Goal: Information Seeking & Learning: Check status

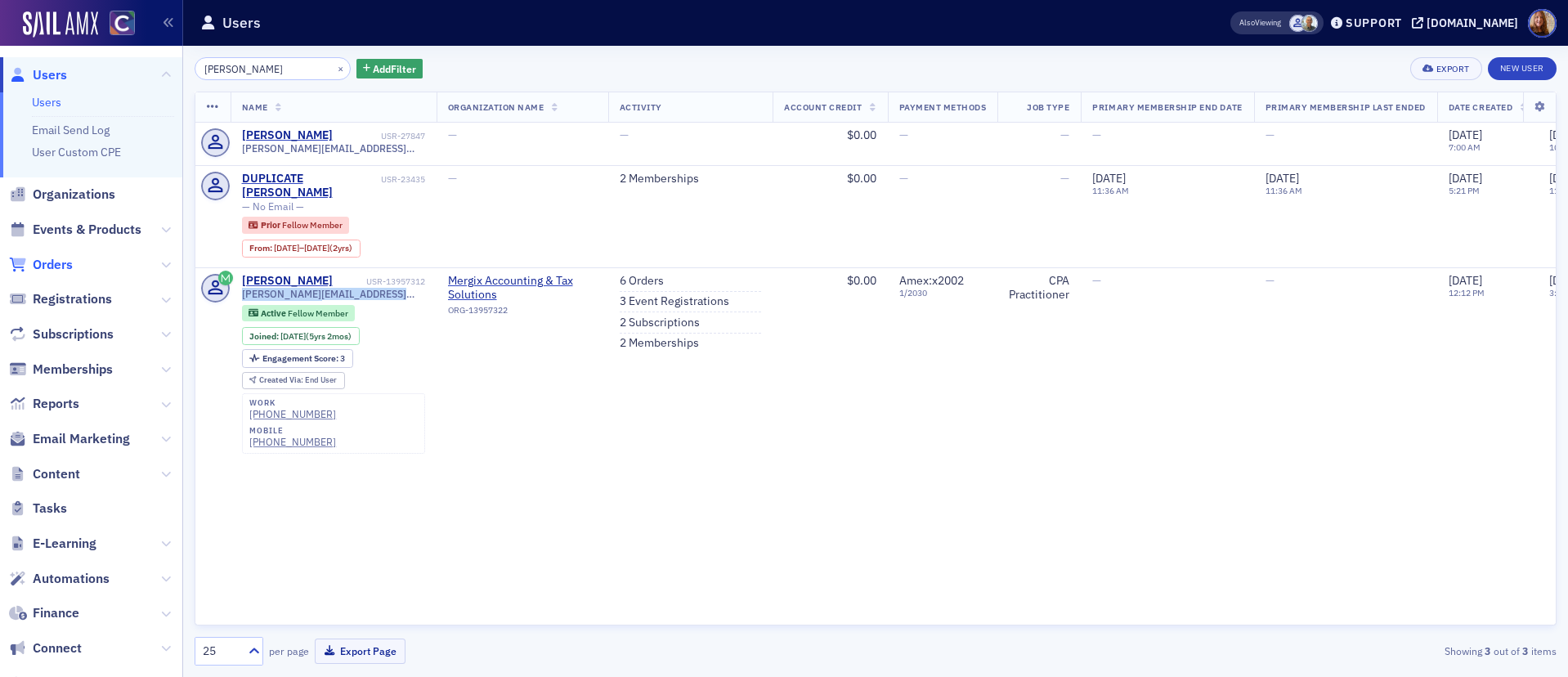
click at [65, 265] on span "Orders" at bounding box center [53, 265] width 40 height 18
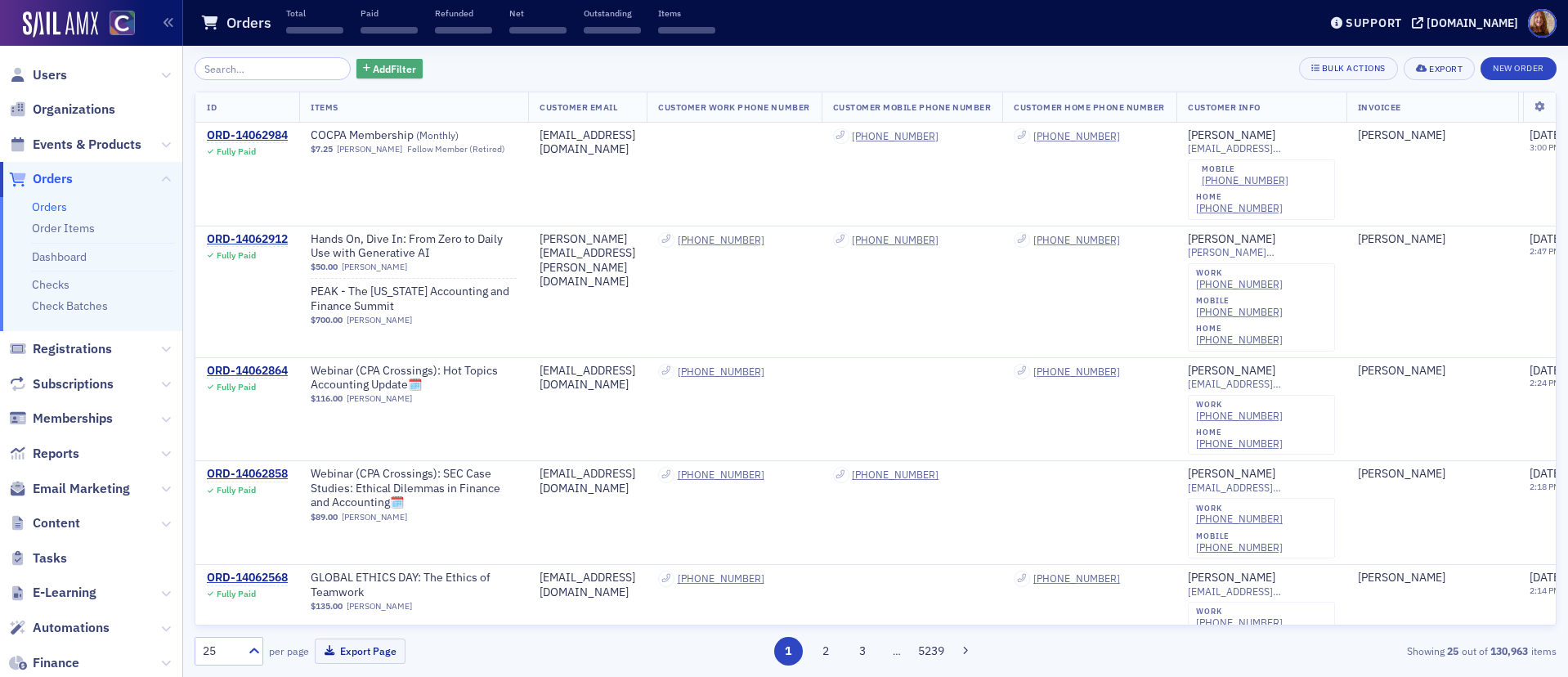
click at [383, 75] on span "Add Filter" at bounding box center [394, 69] width 43 height 15
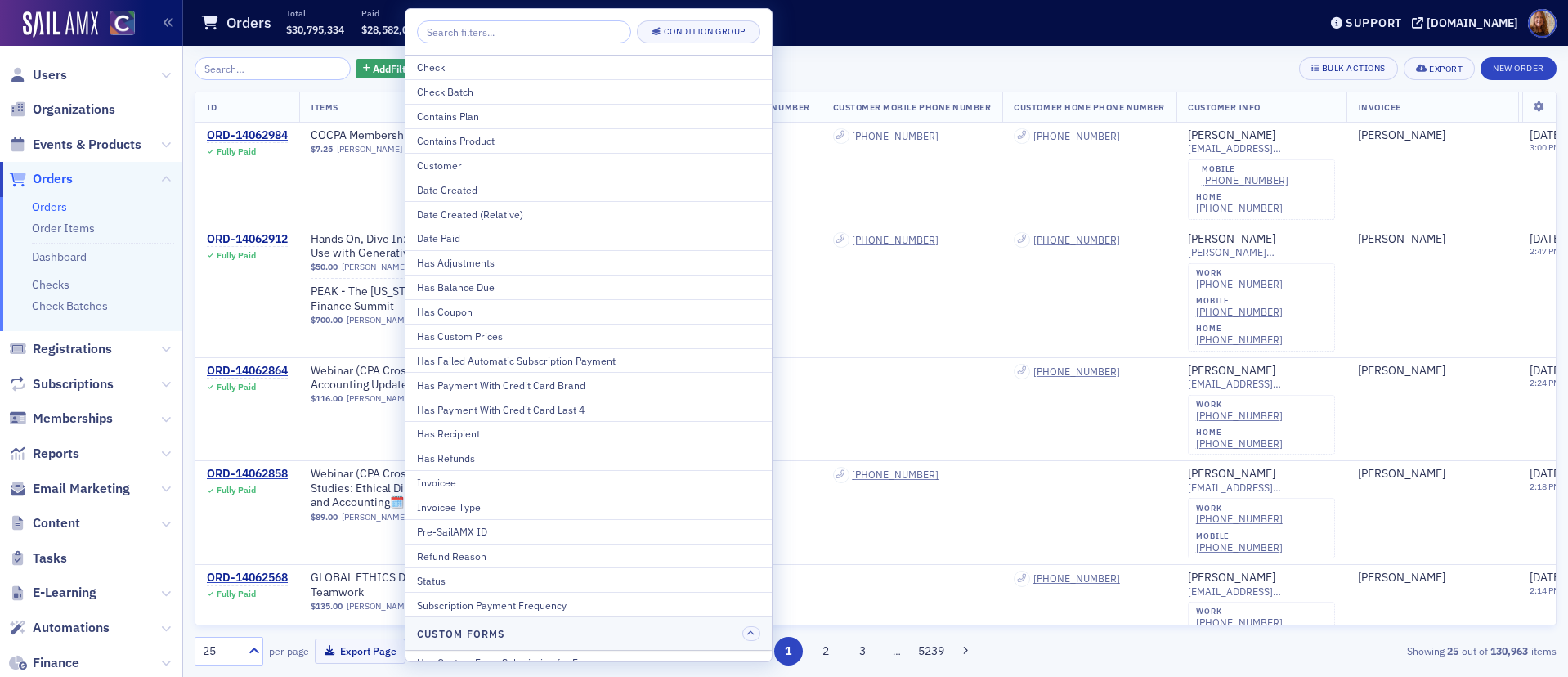
click at [461, 577] on div "Status" at bounding box center [589, 581] width 344 height 15
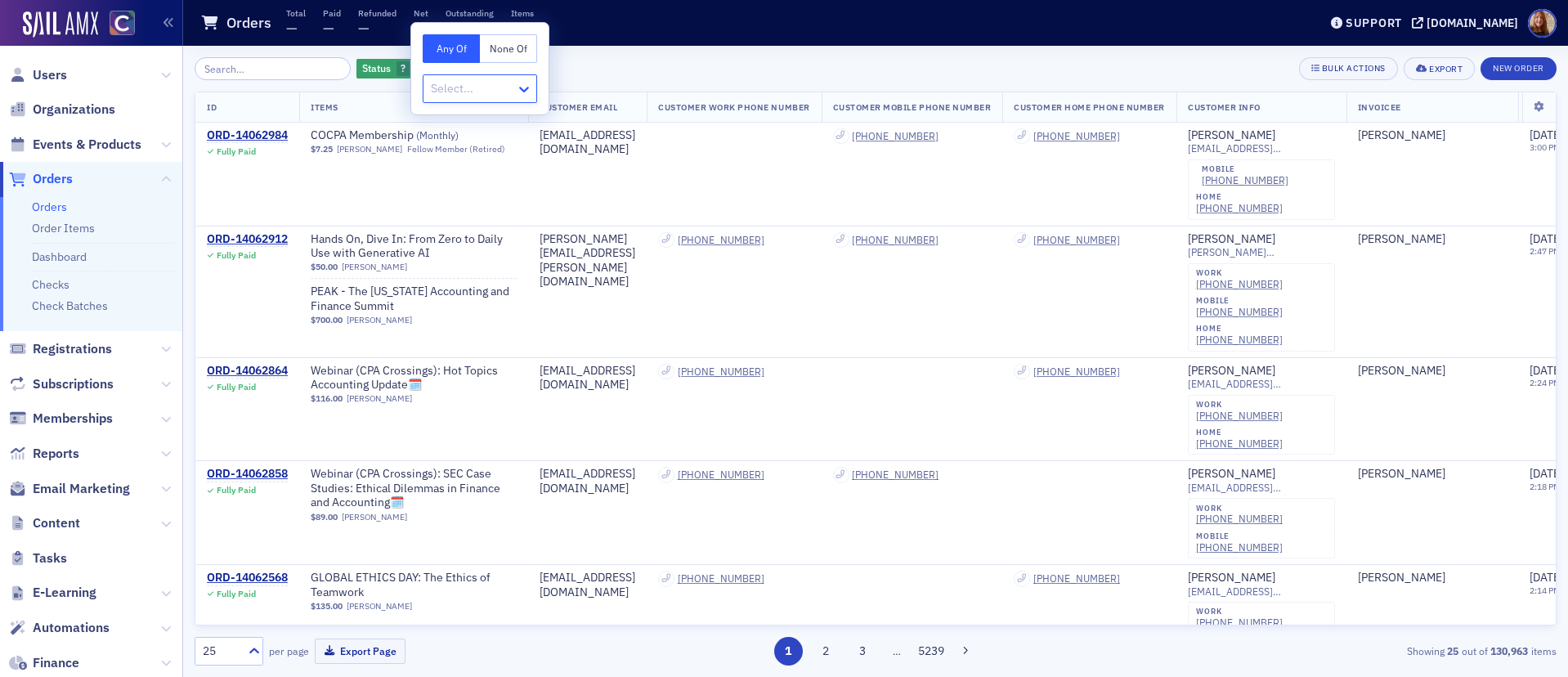
click at [519, 83] on icon at bounding box center [524, 89] width 17 height 17
click at [448, 334] on span "Unpaid" at bounding box center [451, 333] width 36 height 17
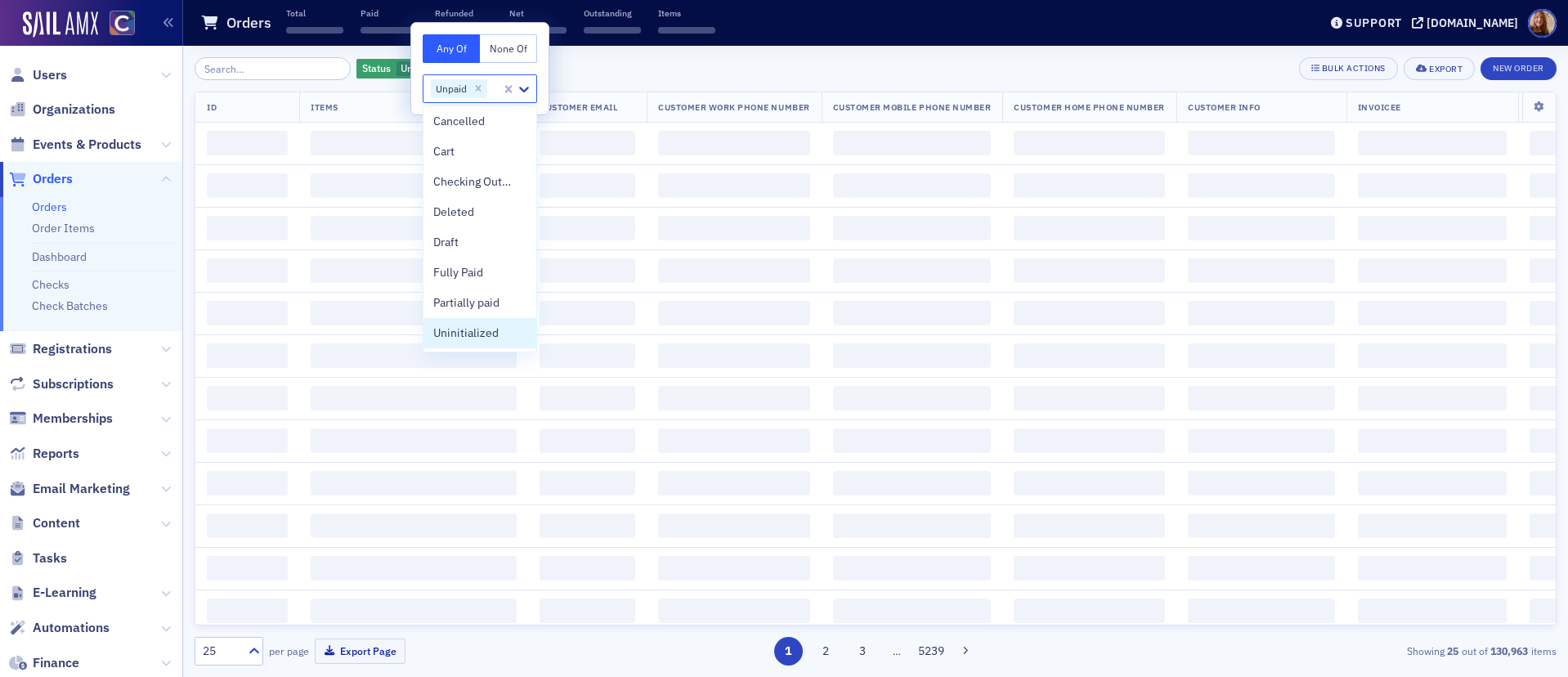
scroll to position [3, 0]
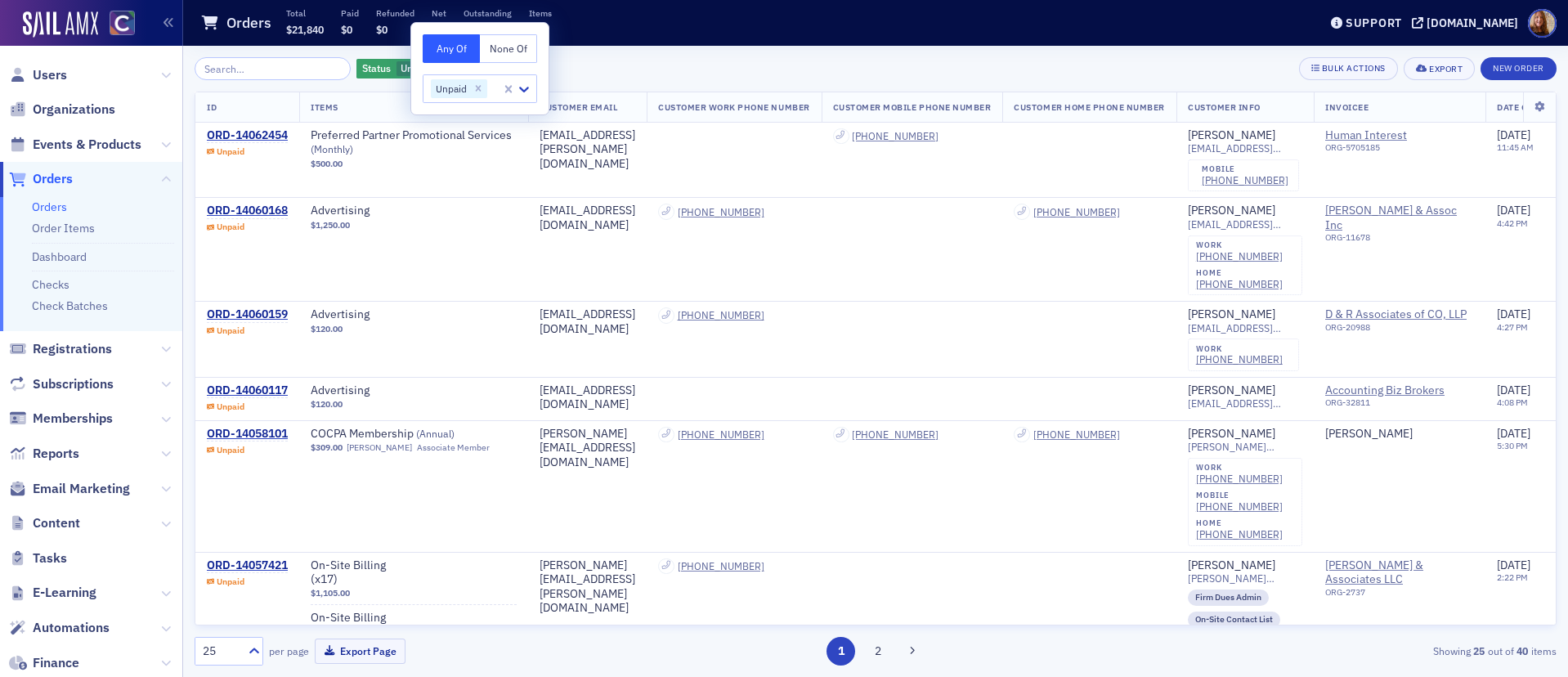
click at [907, 67] on div "Status Unpaid Add Filter Bulk Actions Export New Order" at bounding box center [875, 69] width 1361 height 23
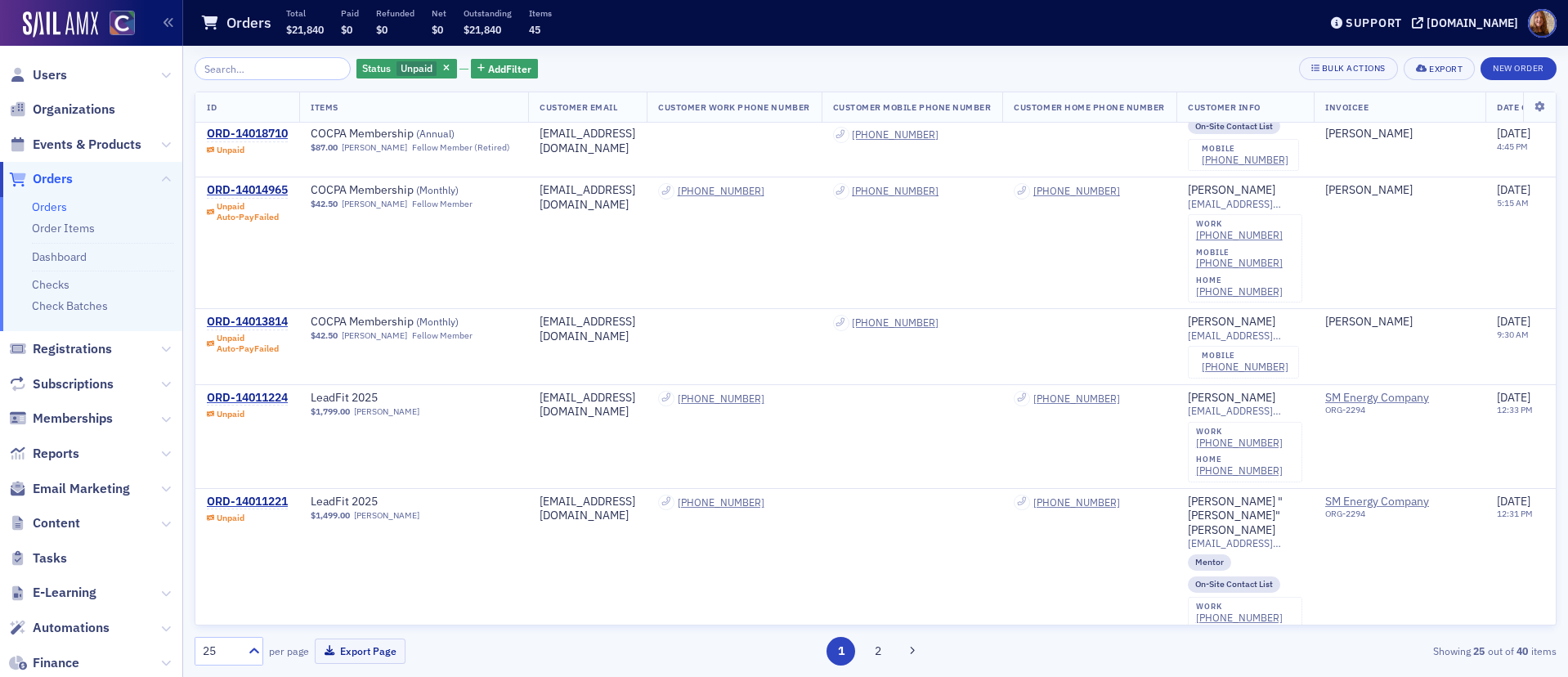
scroll to position [1922, 0]
click at [443, 68] on icon "button" at bounding box center [446, 69] width 7 height 9
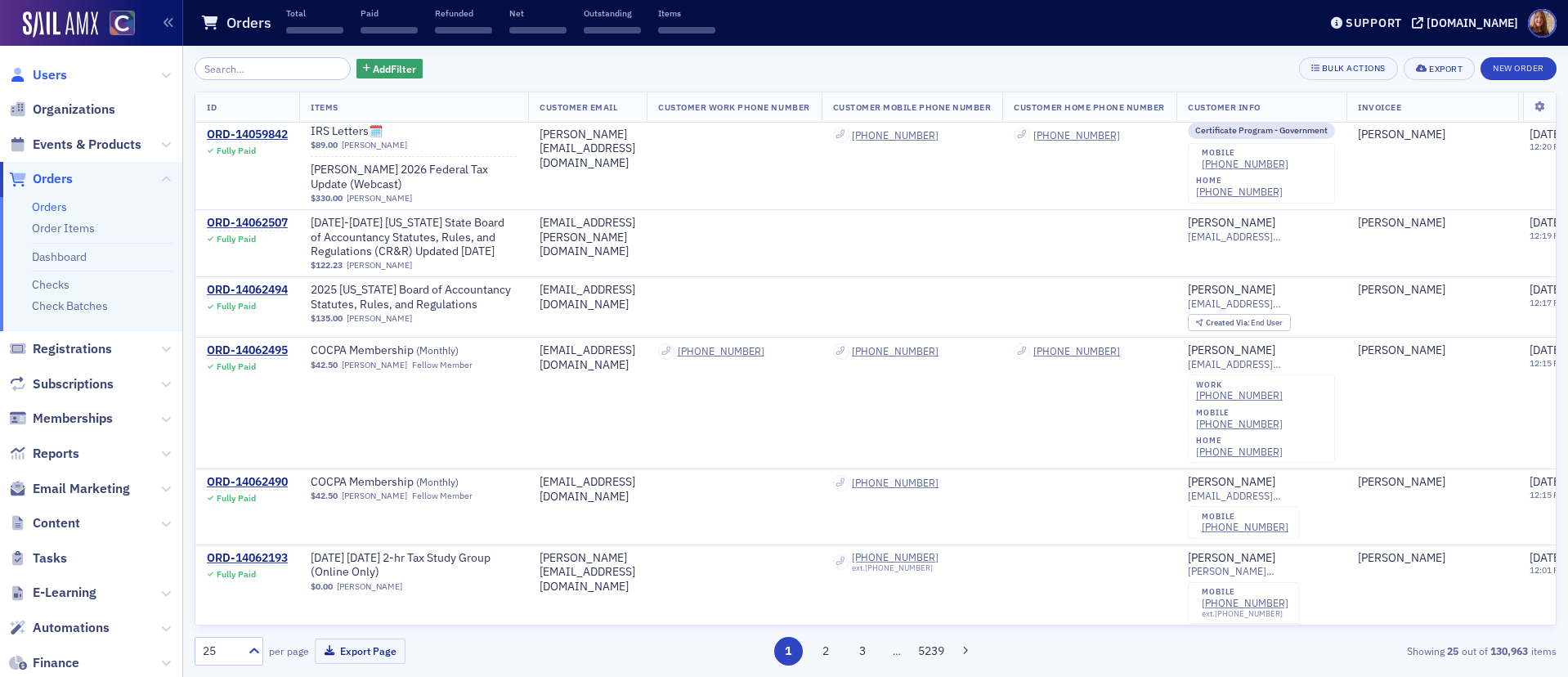
click at [55, 75] on span "Users" at bounding box center [50, 75] width 35 height 18
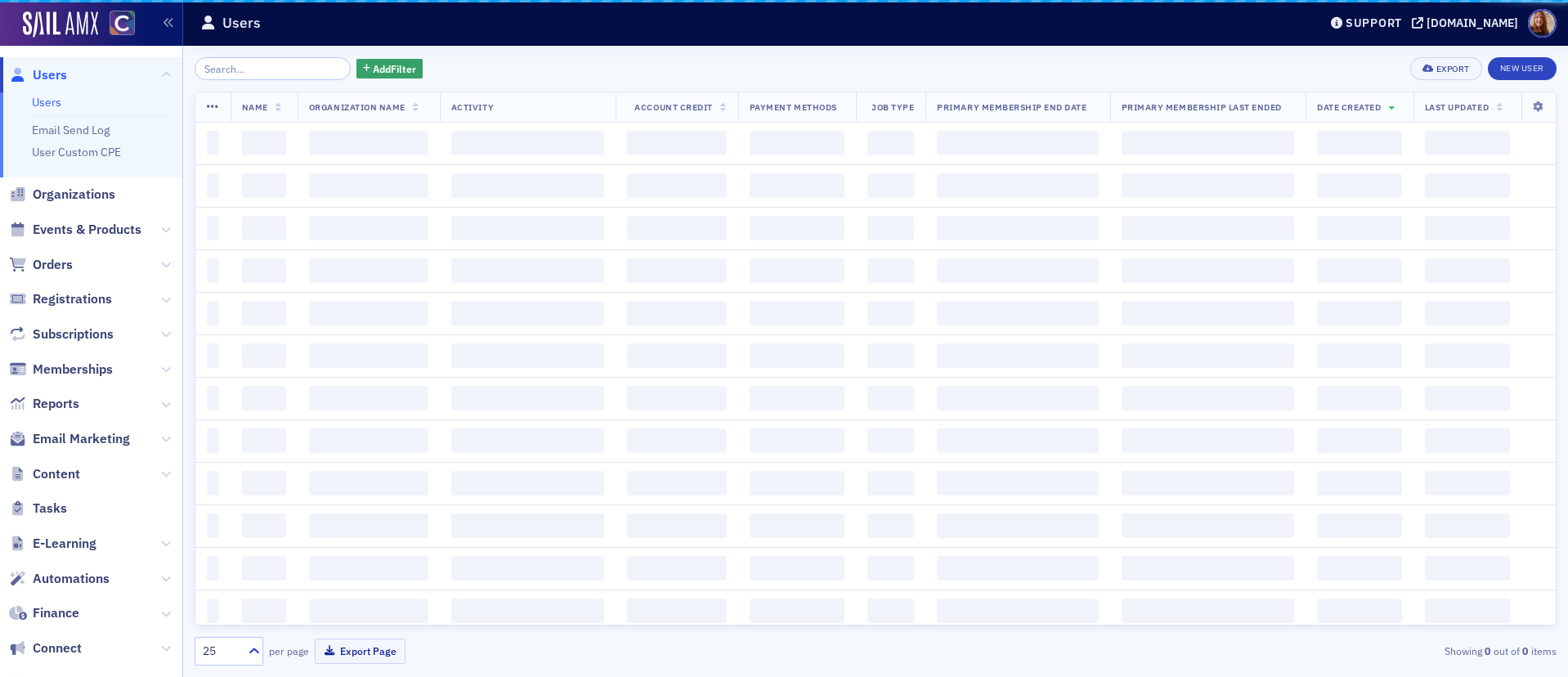
click at [59, 78] on span "Users" at bounding box center [50, 75] width 35 height 18
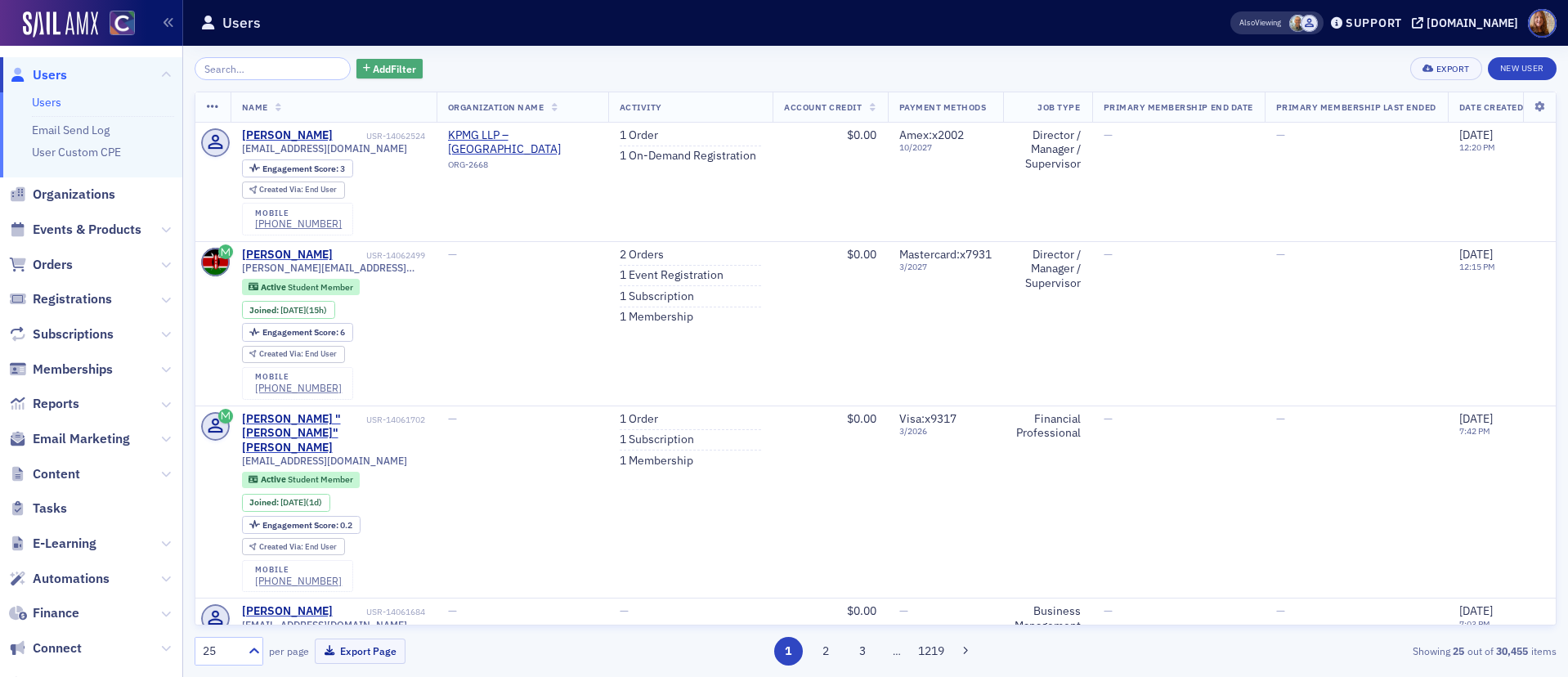
click at [373, 72] on span "Add Filter" at bounding box center [394, 69] width 43 height 15
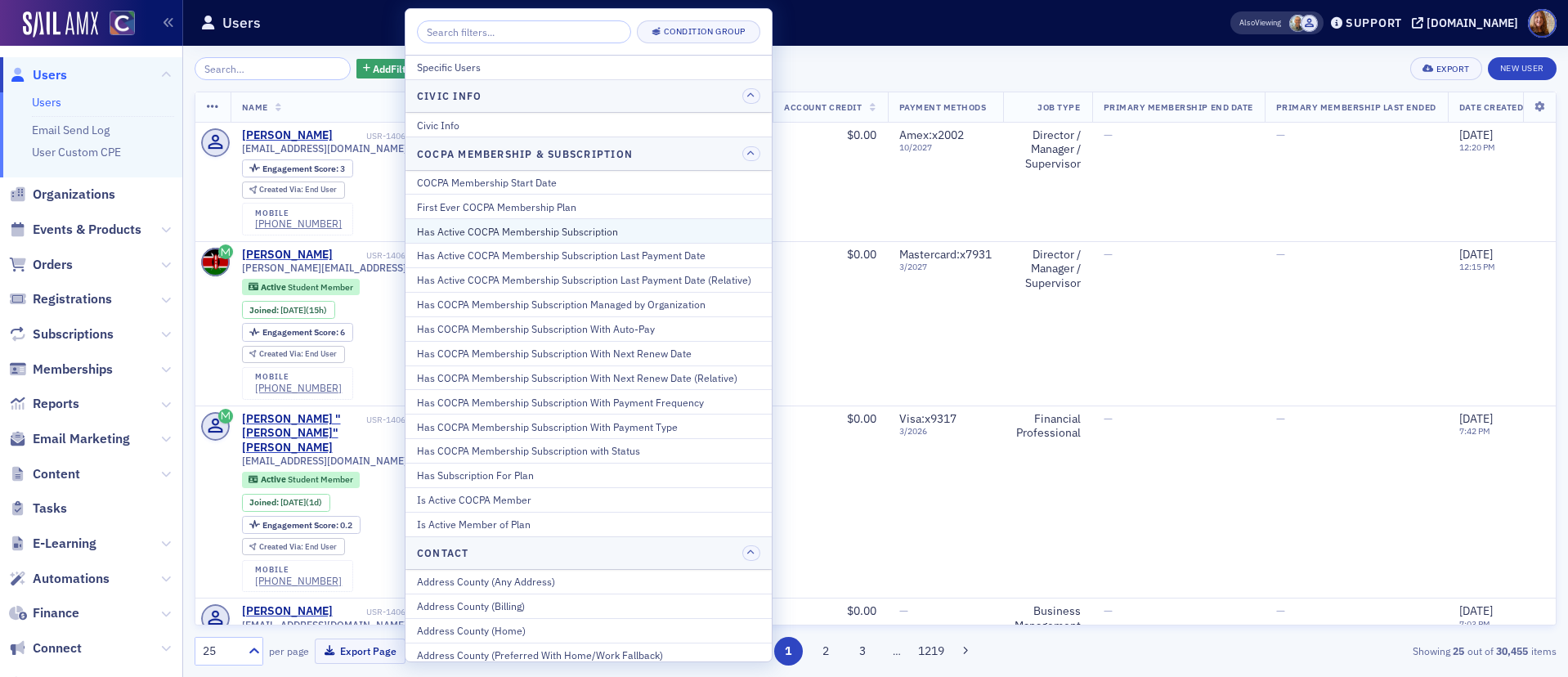
click at [589, 234] on div "Has Active COCPA Membership Subscription" at bounding box center [589, 231] width 344 height 15
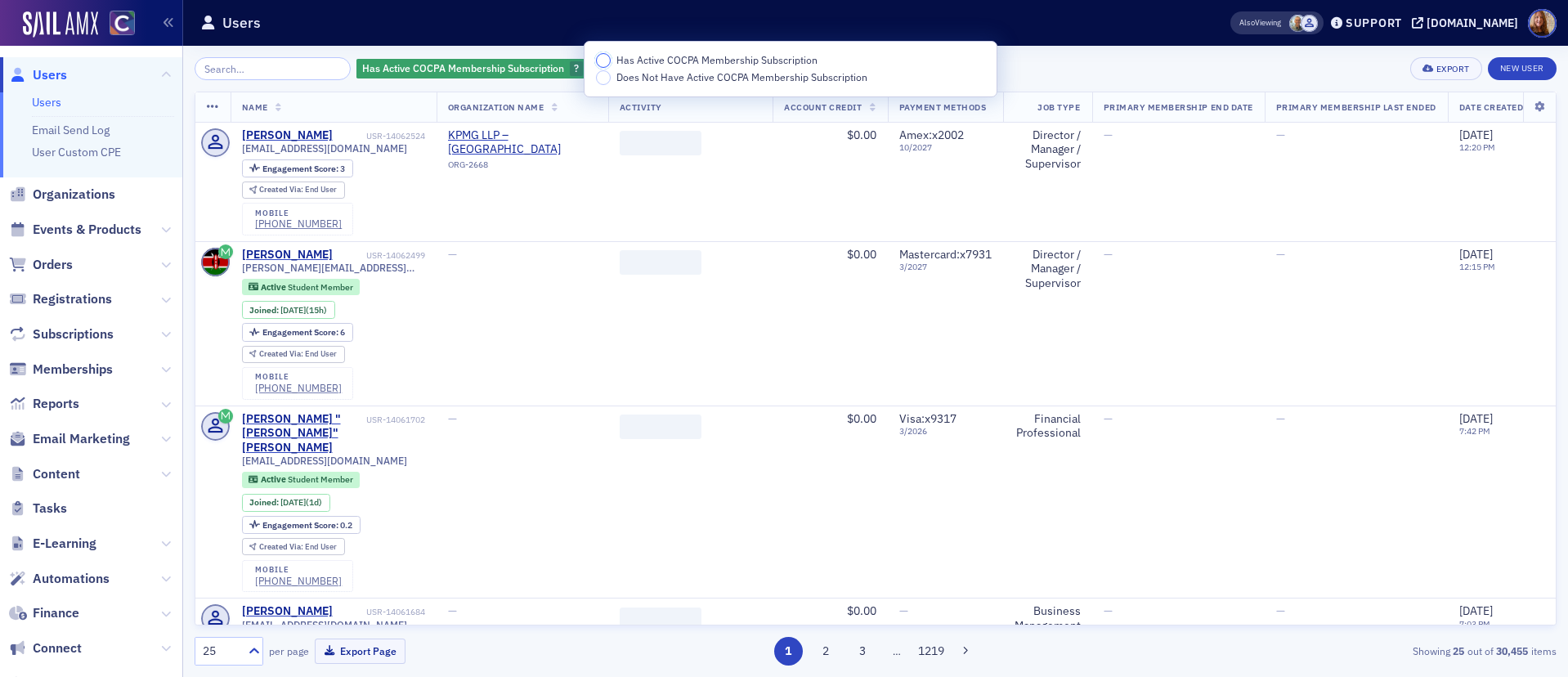
click at [598, 54] on input "Has Active COCPA Membership Subscription" at bounding box center [603, 60] width 15 height 15
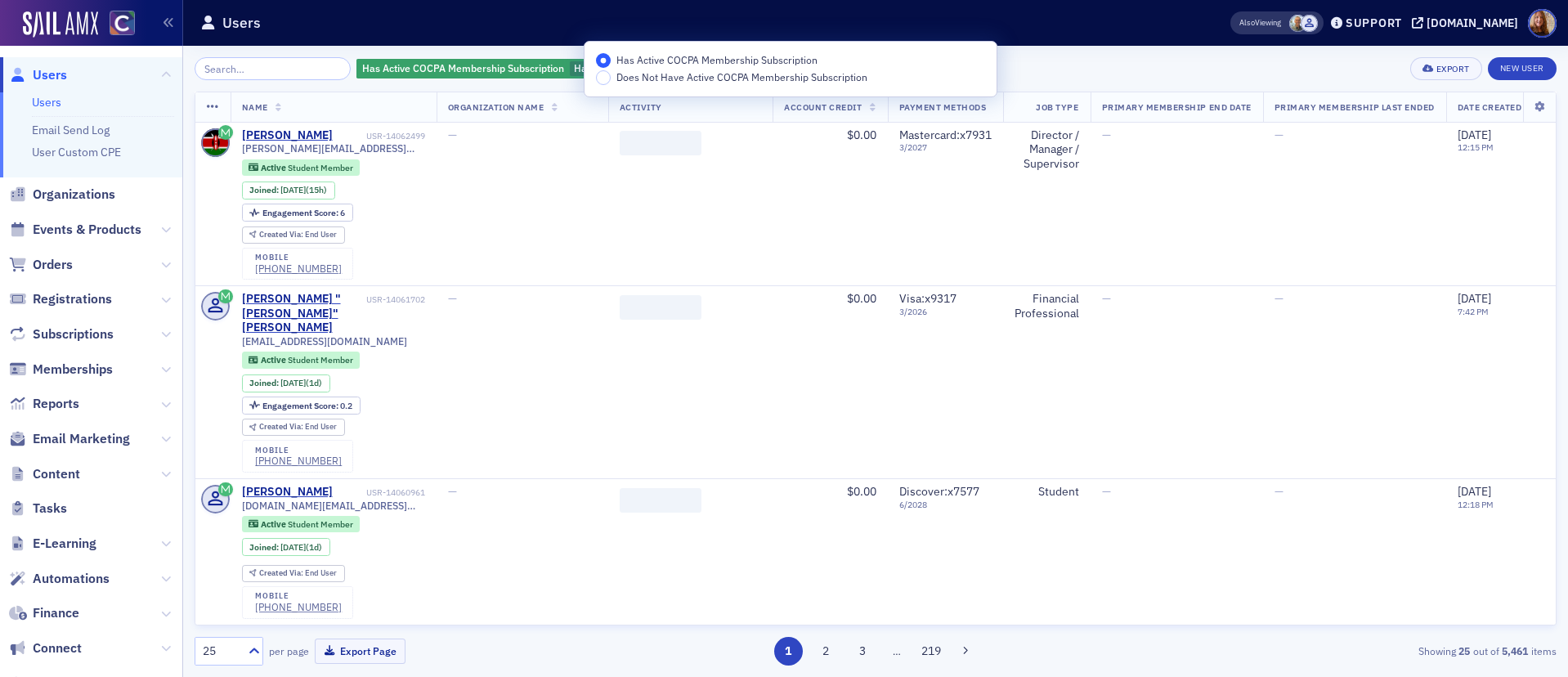
click at [1062, 68] on div "Has Active COCPA Membership Subscription Has Active COCPA Membership Subscripti…" at bounding box center [875, 69] width 1361 height 23
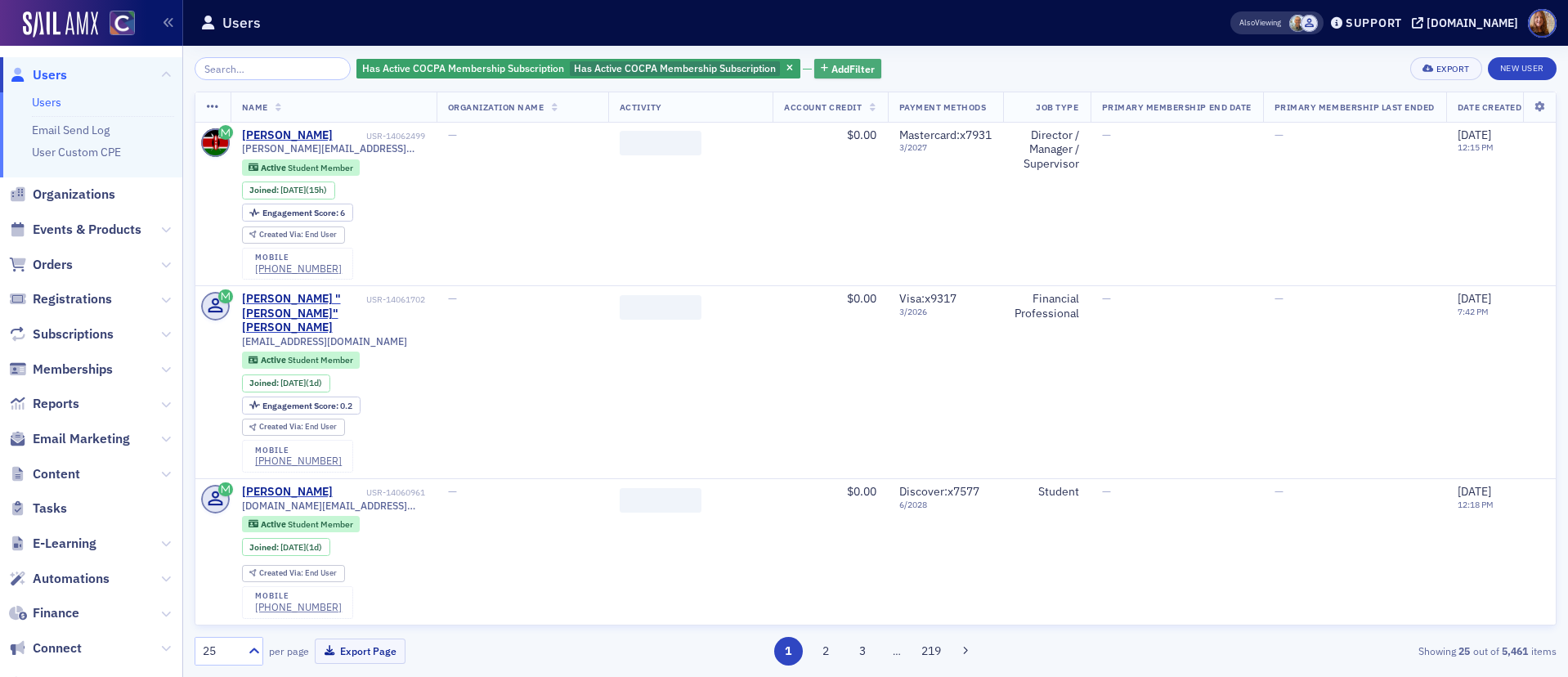
click at [831, 64] on span "Add Filter" at bounding box center [853, 69] width 43 height 15
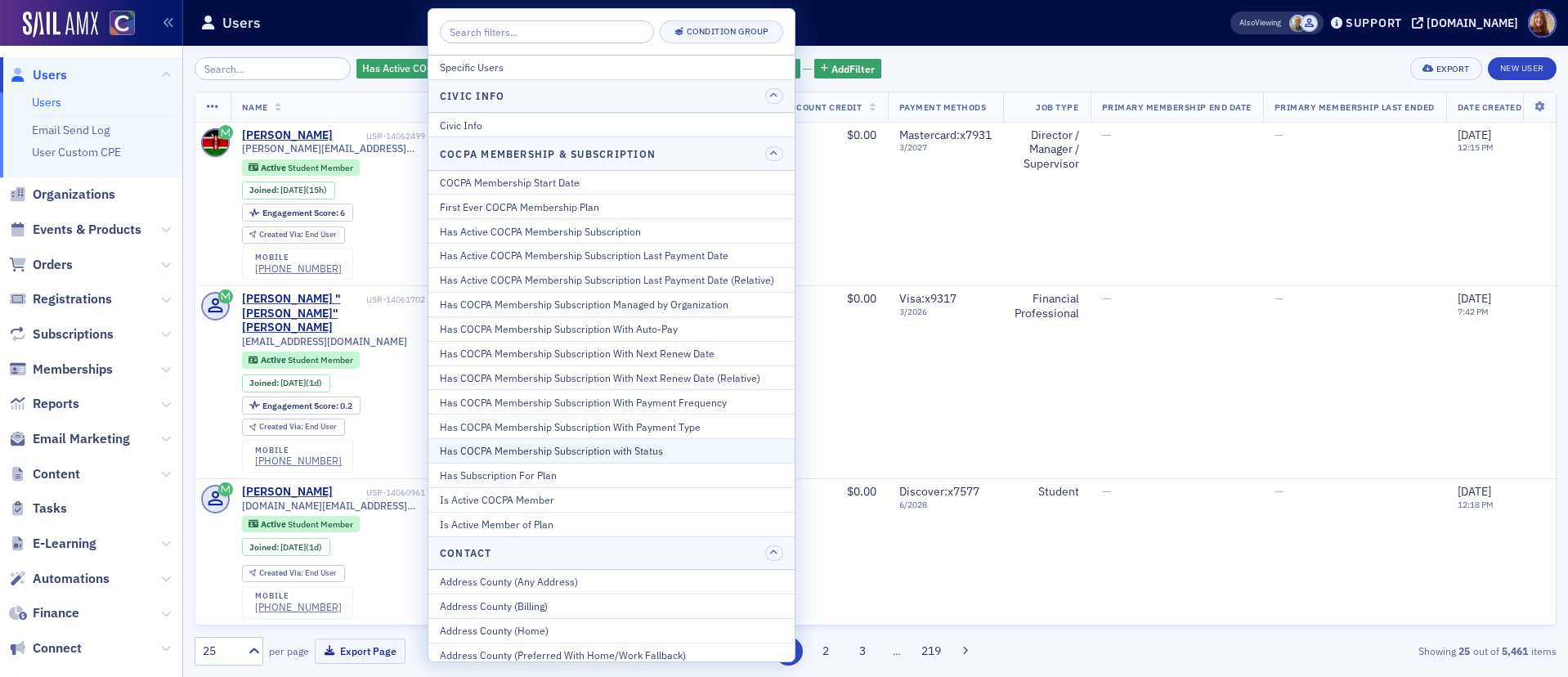
click at [586, 451] on div "Has COCPA Membership Subscription with Status" at bounding box center [611, 451] width 344 height 15
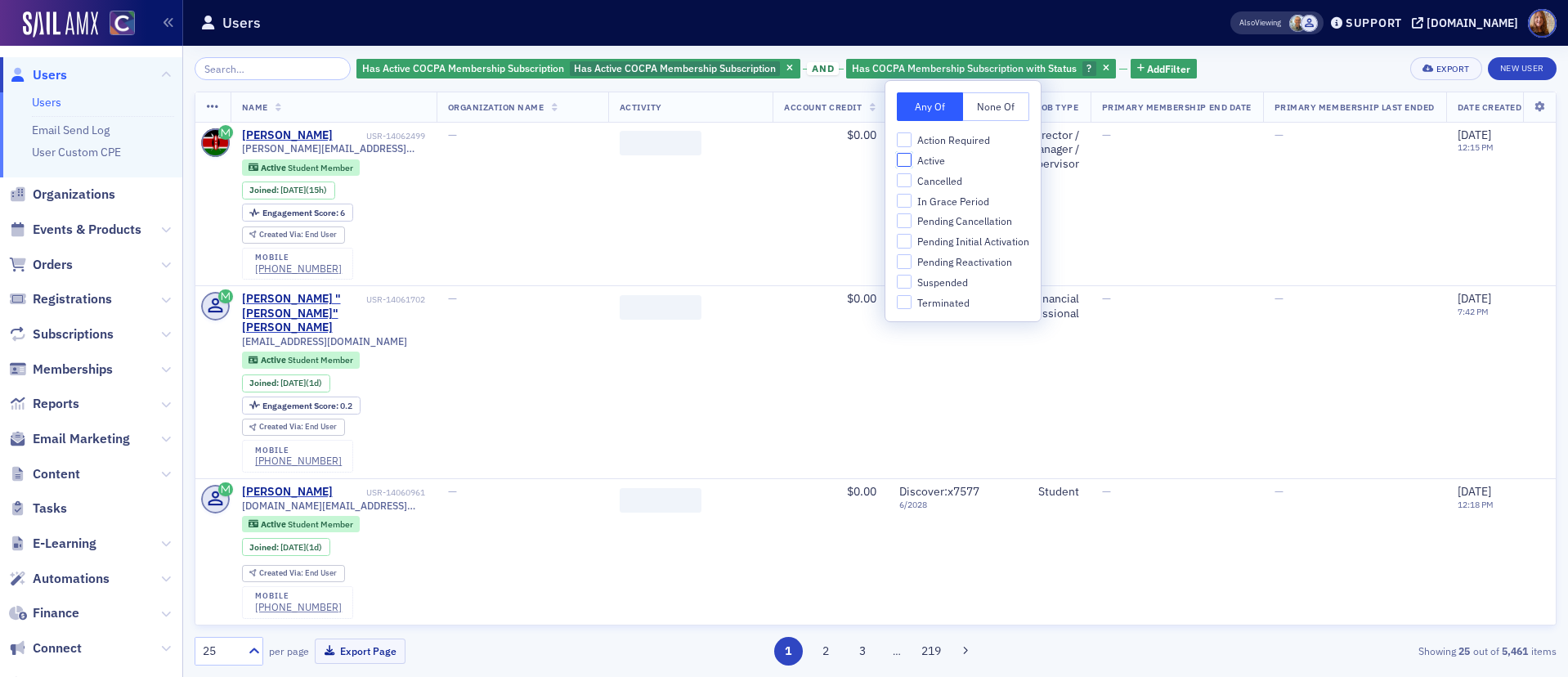
click at [903, 153] on input "Active" at bounding box center [904, 160] width 15 height 15
checkbox input "true"
click at [905, 198] on input "In Grace Period" at bounding box center [904, 201] width 15 height 15
checkbox input "true"
click at [905, 278] on input "Suspended" at bounding box center [904, 282] width 15 height 15
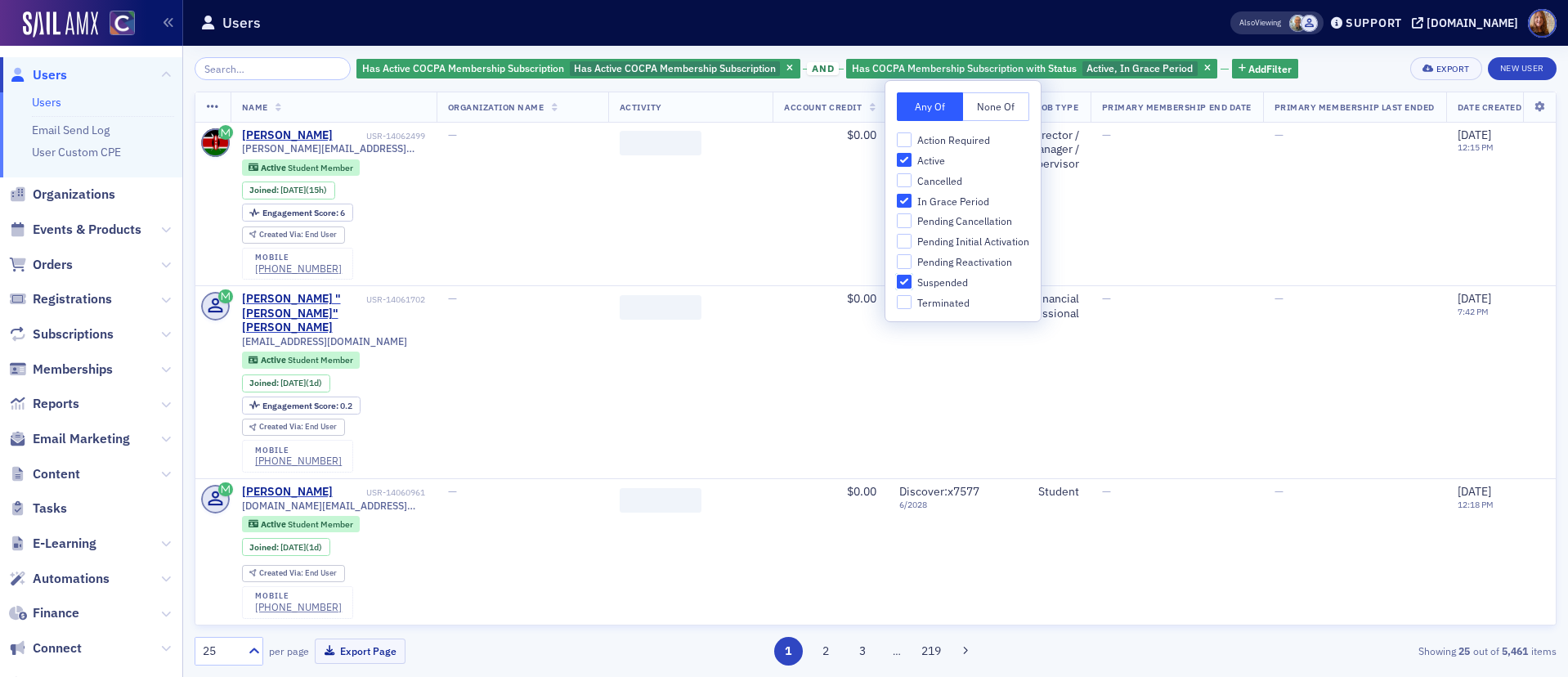
checkbox input "true"
click at [786, 64] on icon "button" at bounding box center [790, 69] width 7 height 9
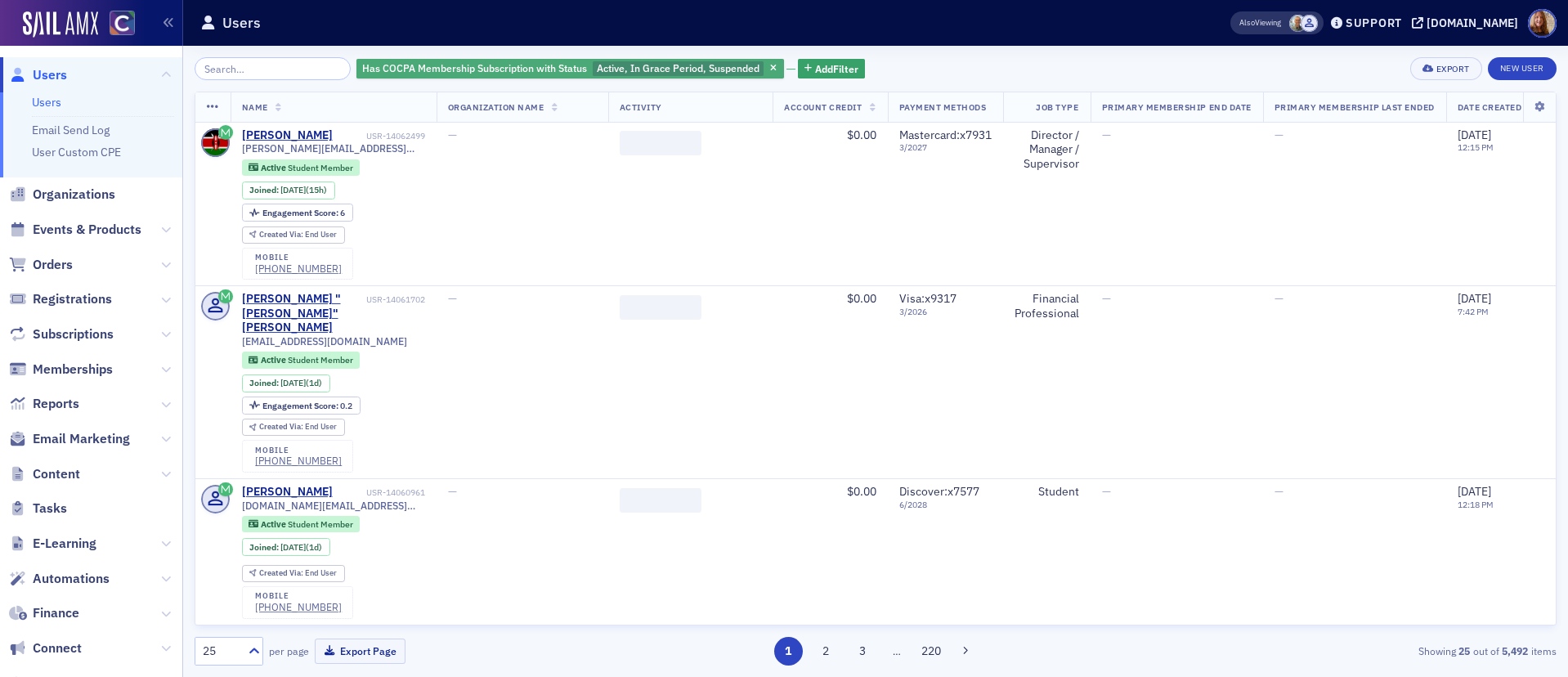
click at [664, 64] on span "Active, In Grace Period, Suspended" at bounding box center [677, 68] width 163 height 13
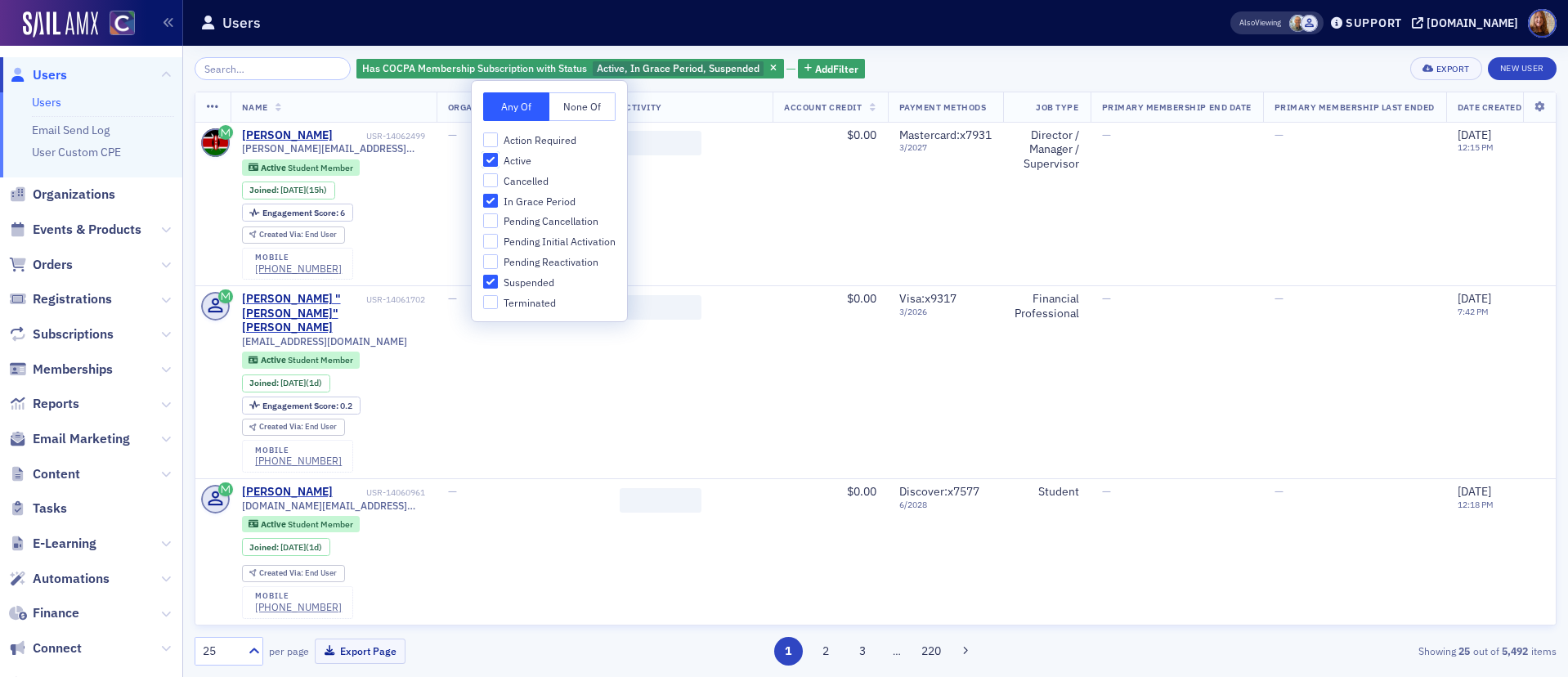
click at [492, 155] on input "Active" at bounding box center [491, 160] width 15 height 15
checkbox input "false"
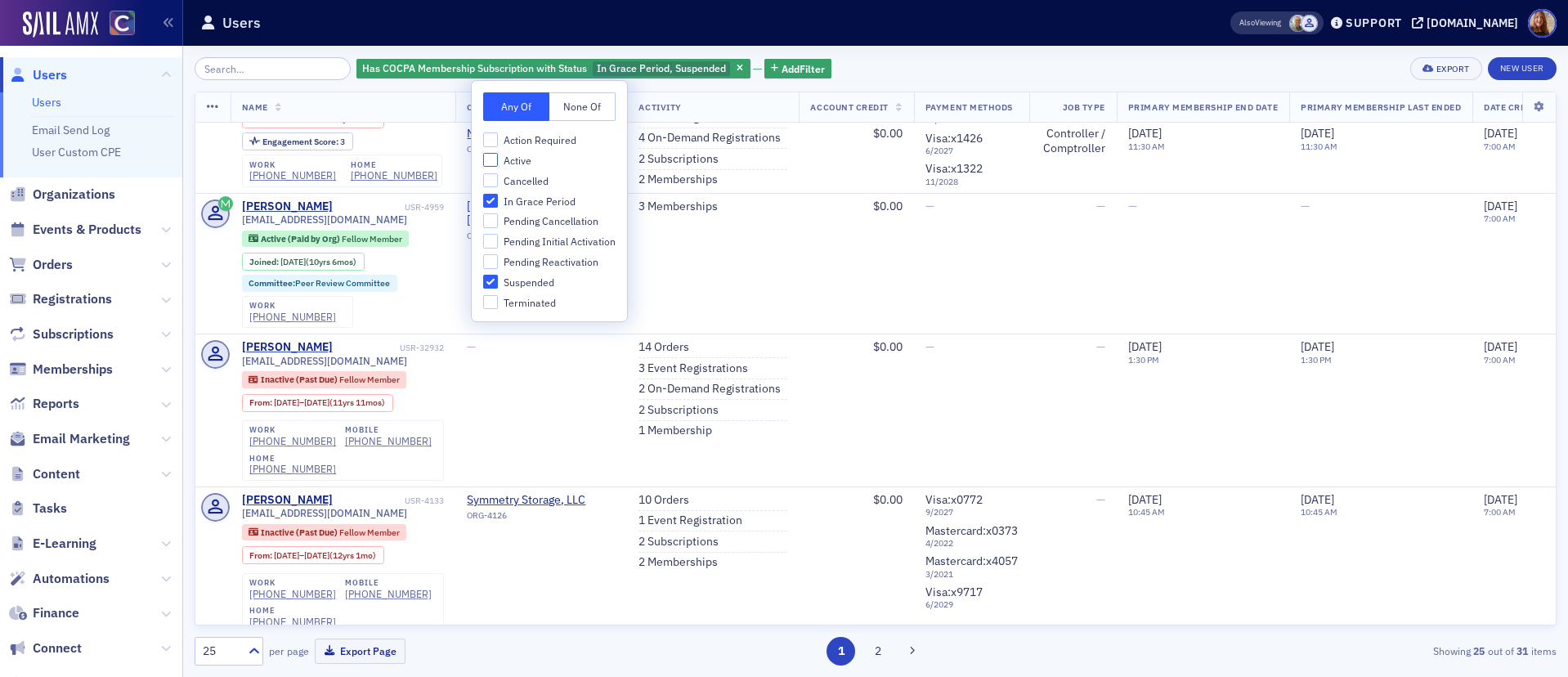
scroll to position [1889, 0]
click at [736, 71] on icon "button" at bounding box center [739, 69] width 7 height 9
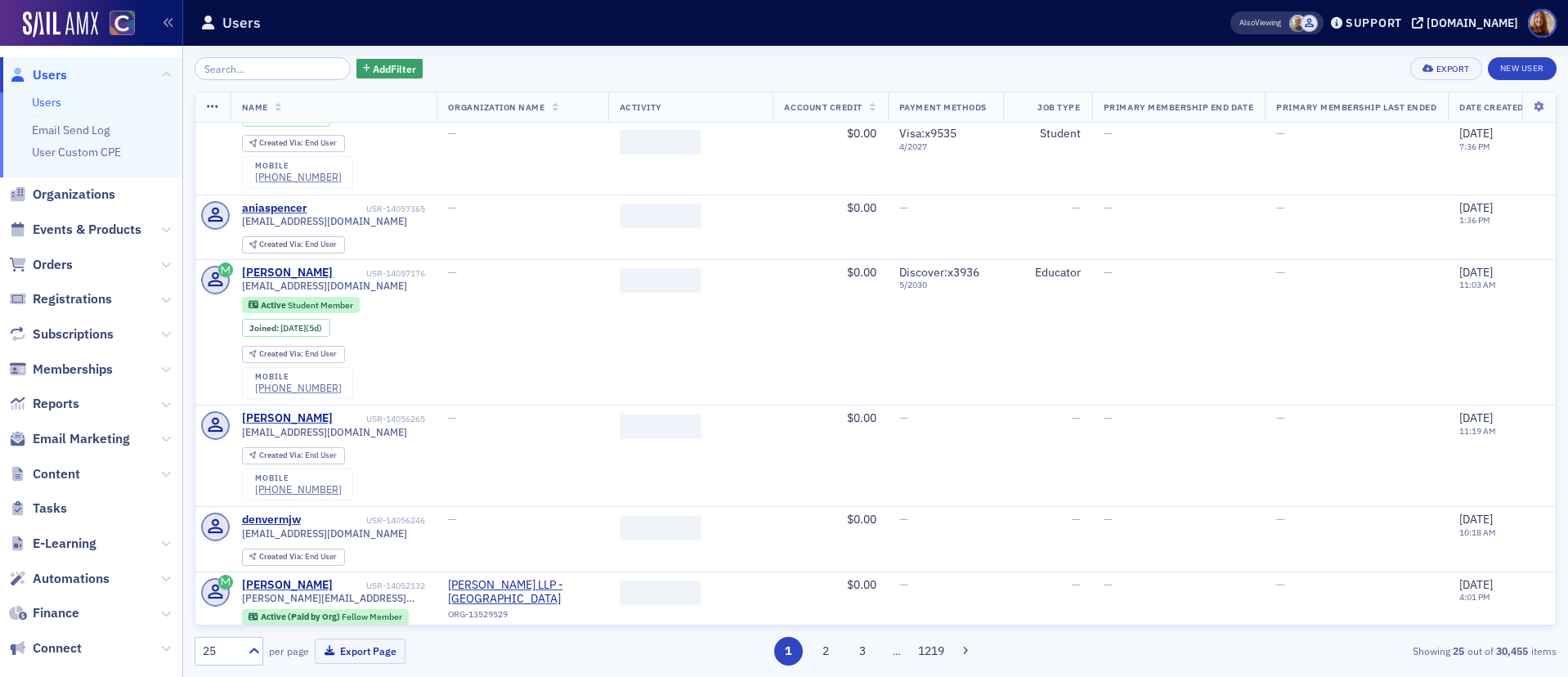
click at [41, 104] on link "Users" at bounding box center [47, 103] width 30 height 15
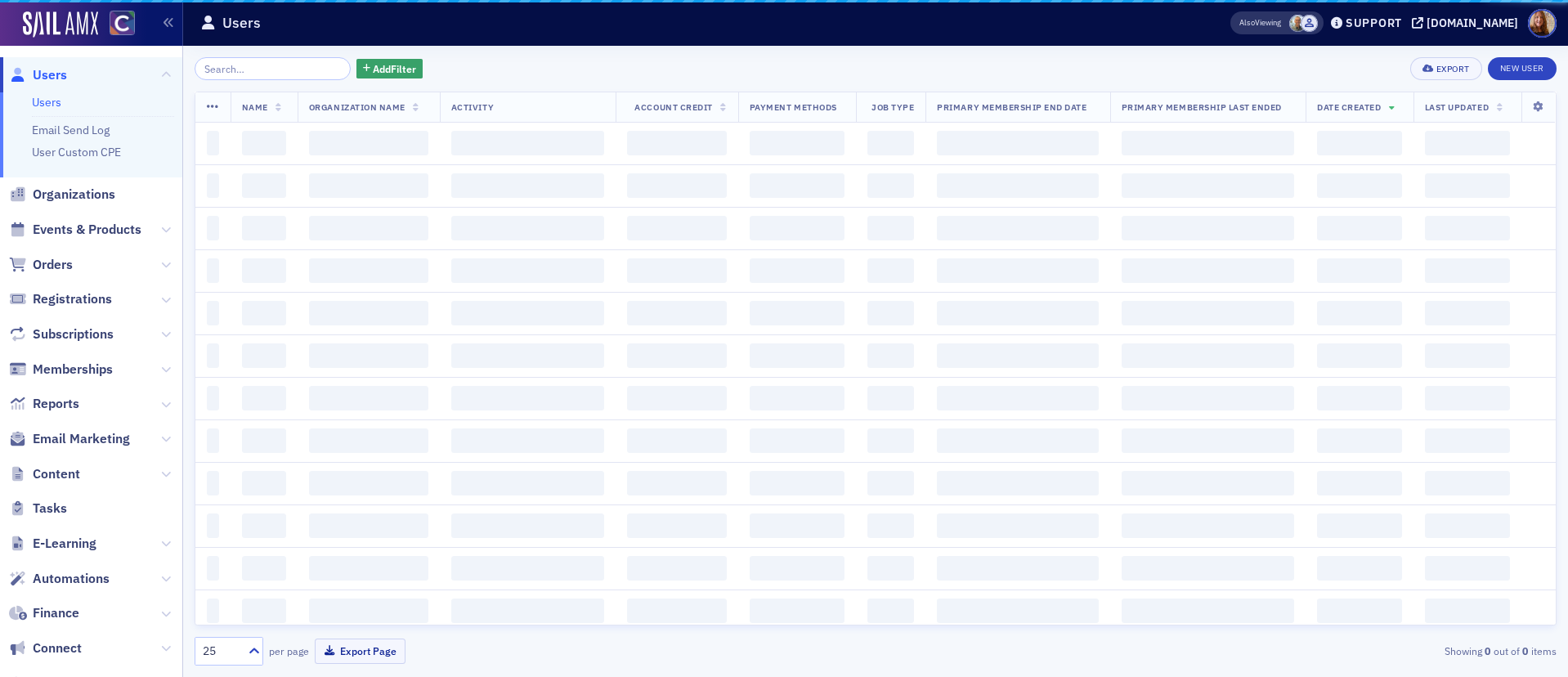
click at [40, 102] on link "Users" at bounding box center [47, 103] width 30 height 15
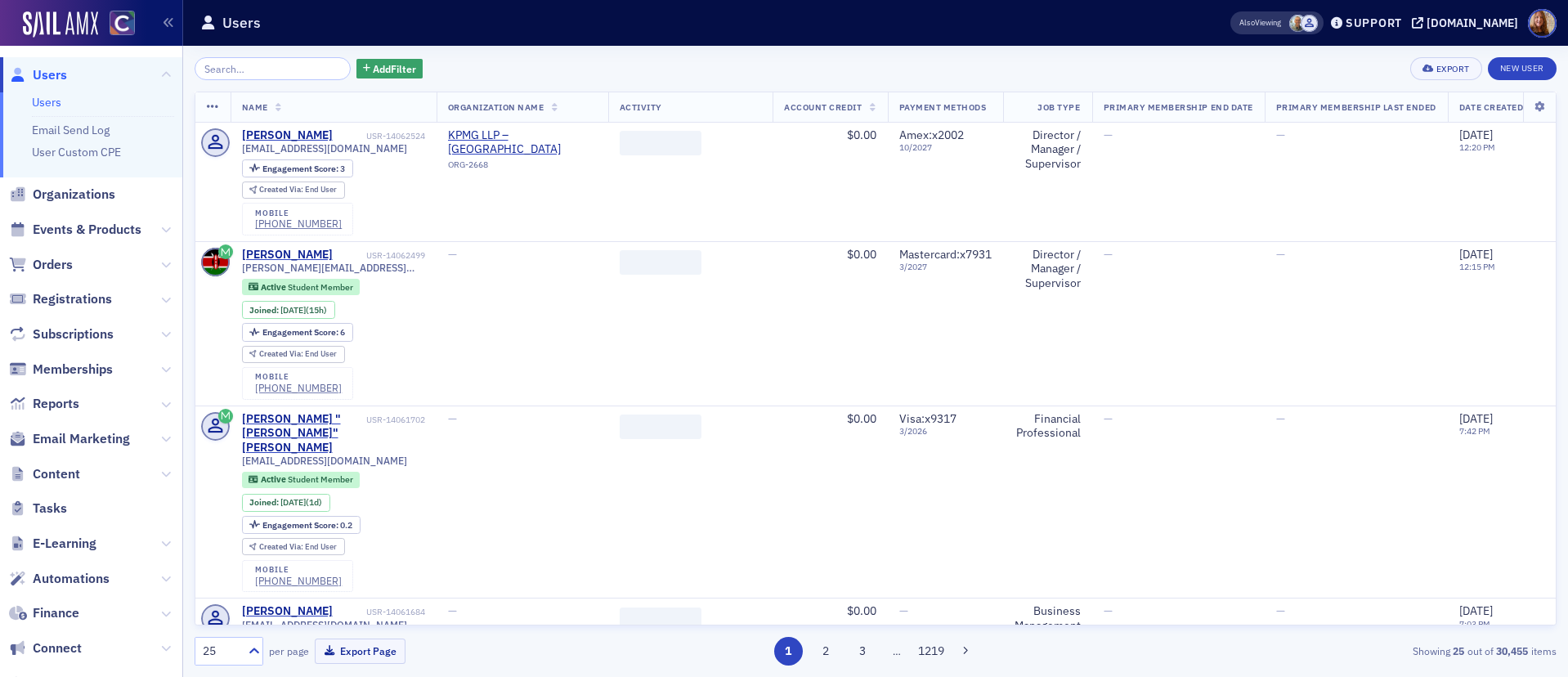
click at [279, 67] on input "search" at bounding box center [272, 69] width 156 height 23
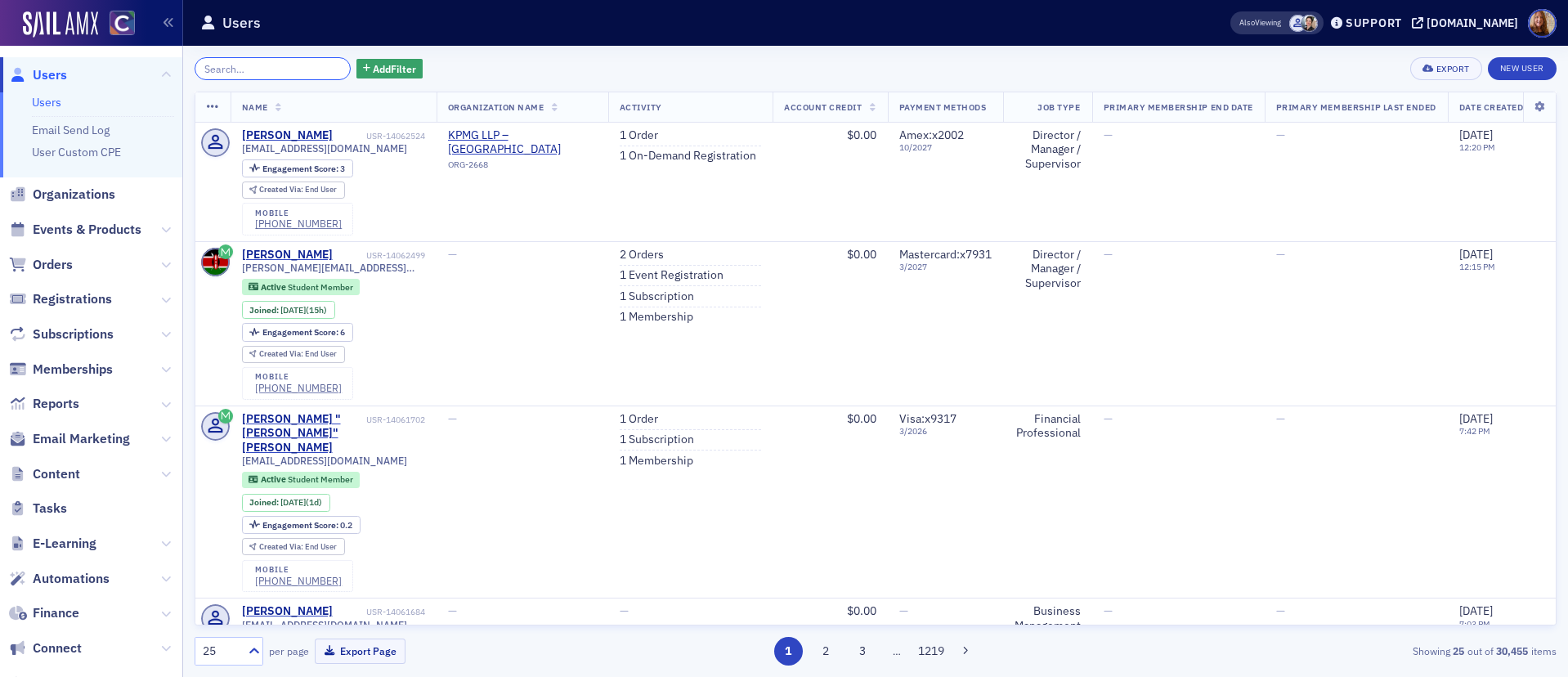
click at [255, 72] on input "search" at bounding box center [272, 69] width 156 height 23
paste input "mordan.victoria@gmail.com"
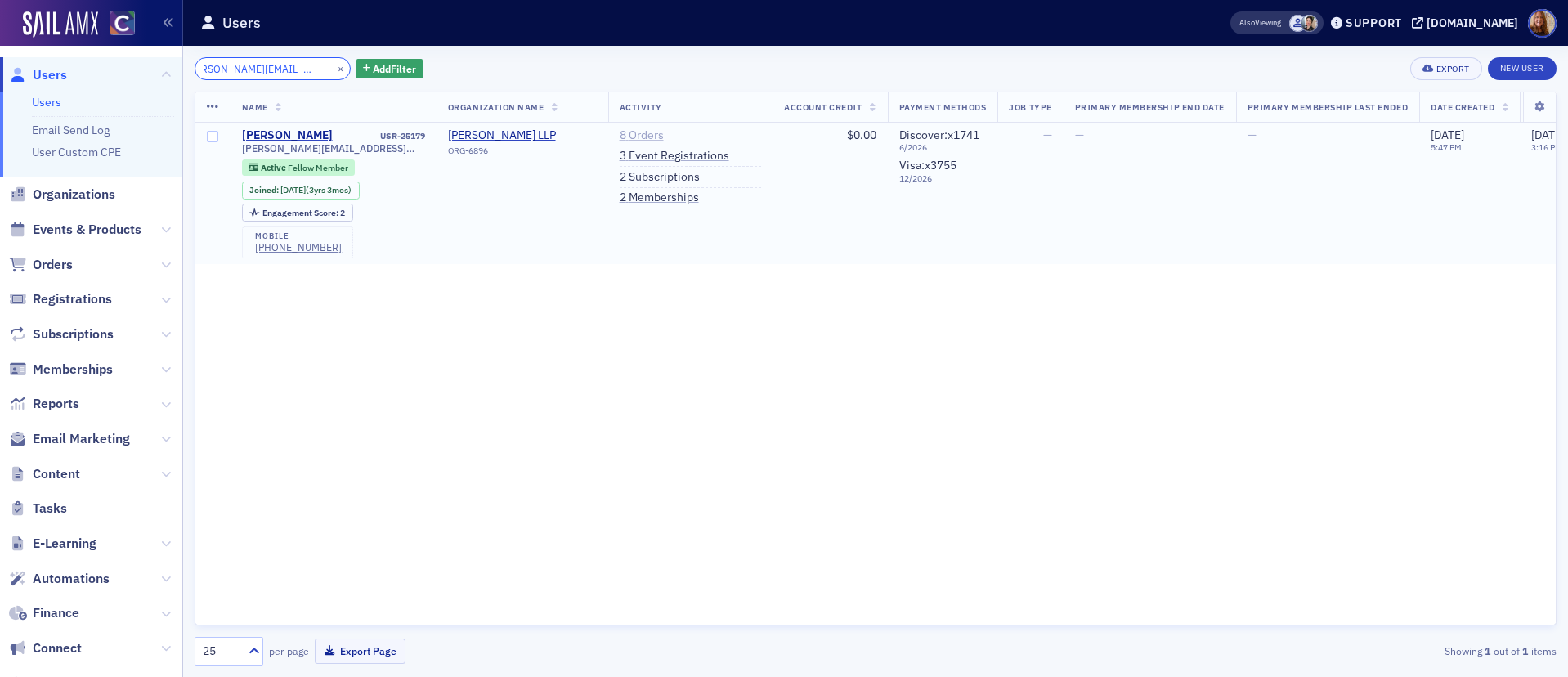
type input "mordan.victoria@gmail.com"
click at [637, 131] on link "8 Orders" at bounding box center [641, 136] width 44 height 15
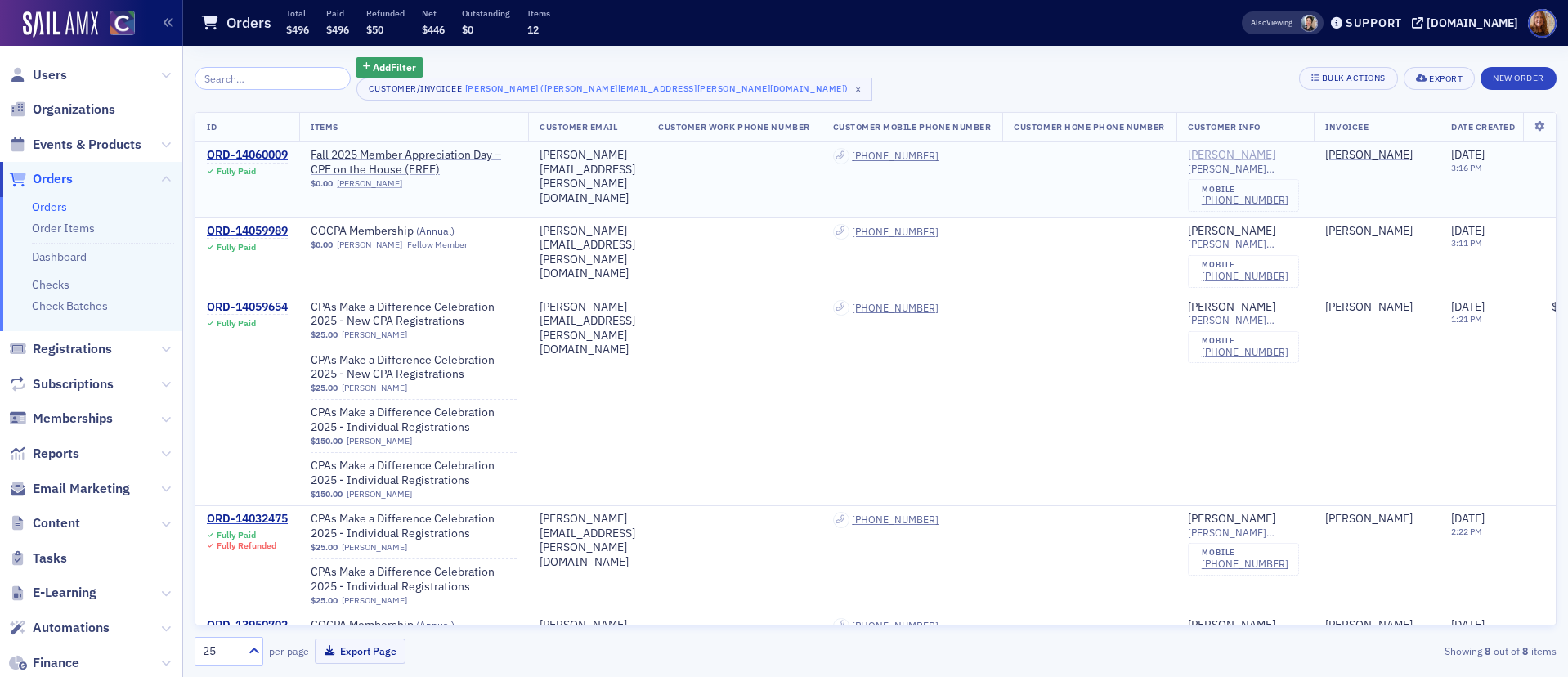
click at [1276, 153] on div "Victoria Mordan" at bounding box center [1232, 155] width 88 height 15
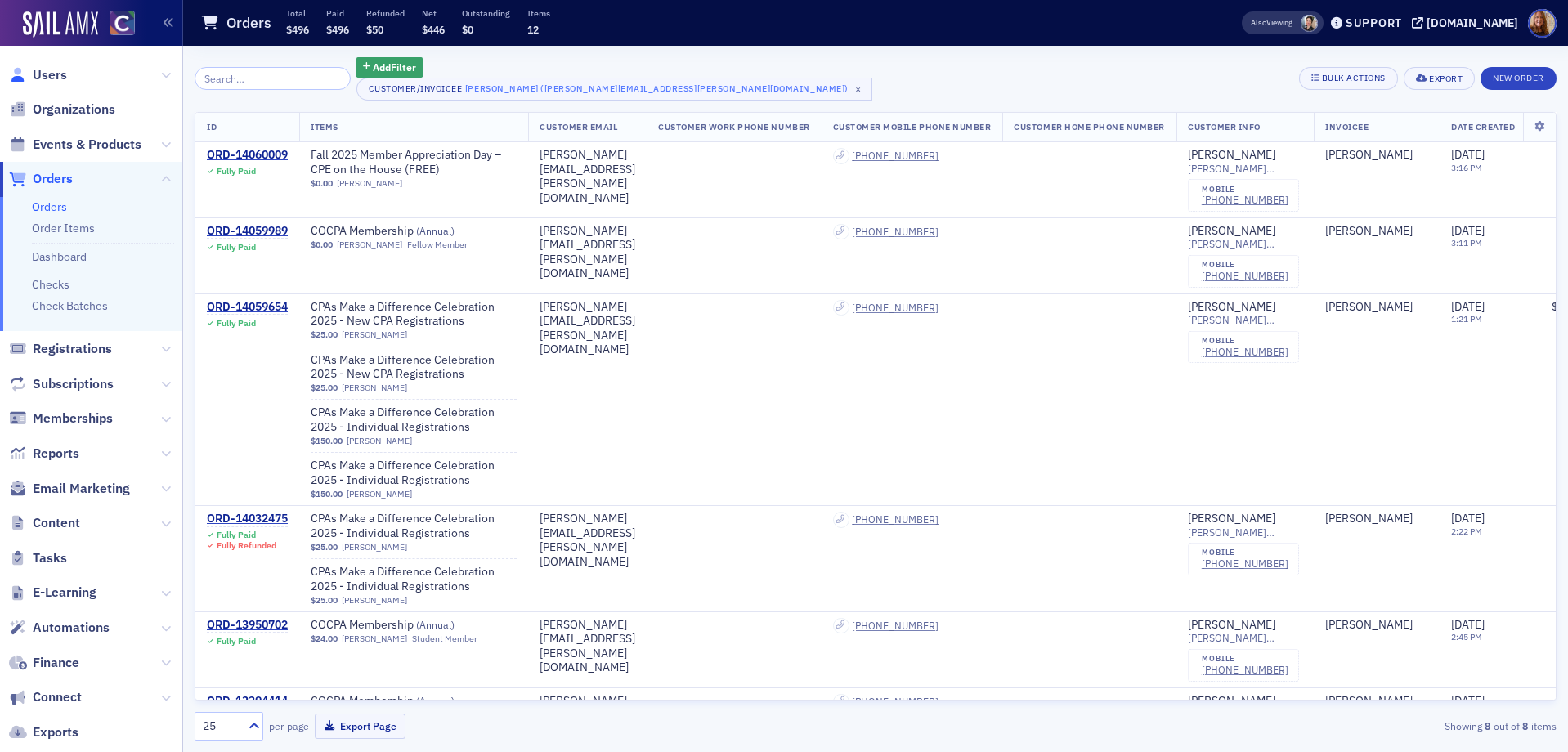
click at [30, 74] on link "Users" at bounding box center [38, 75] width 58 height 18
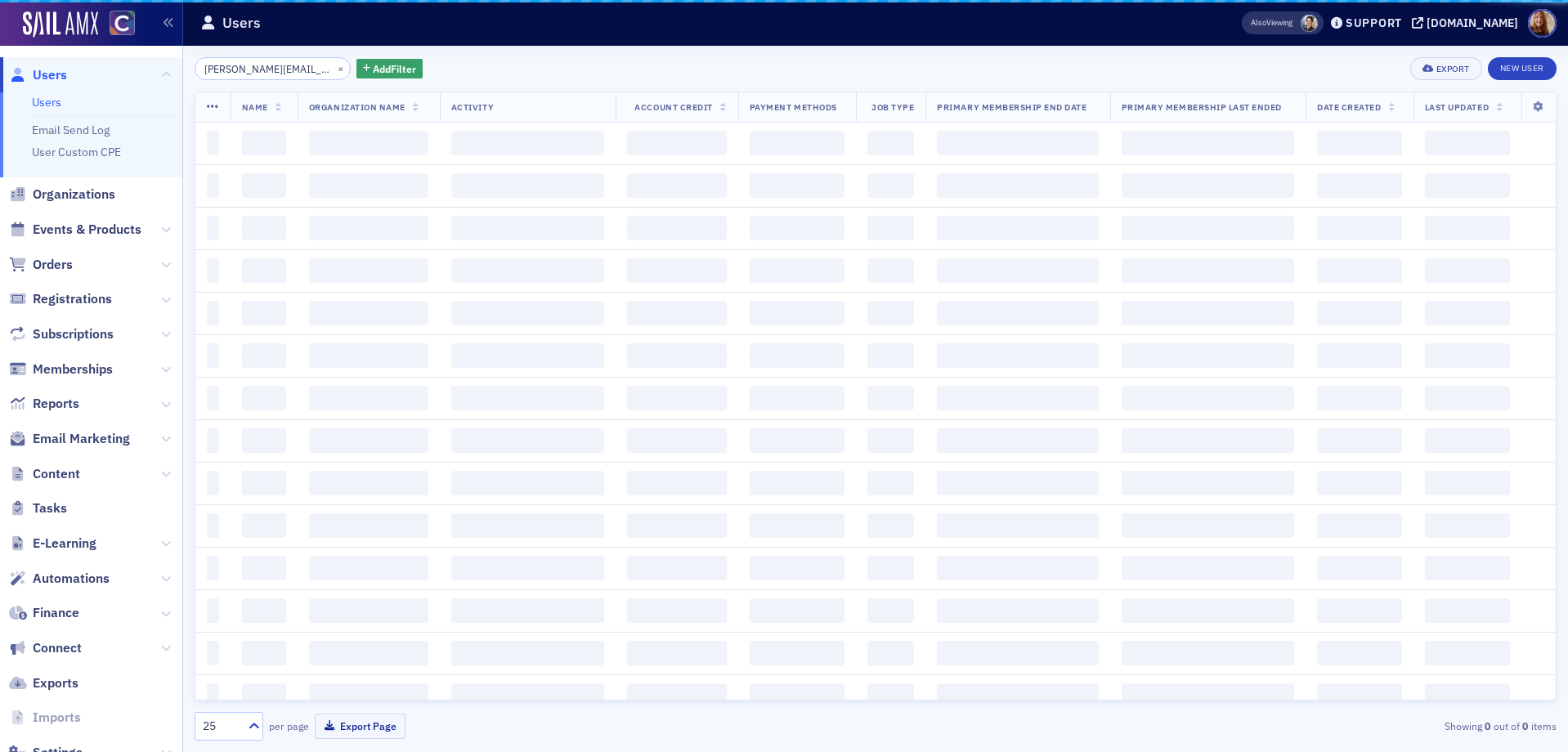
scroll to position [0, 18]
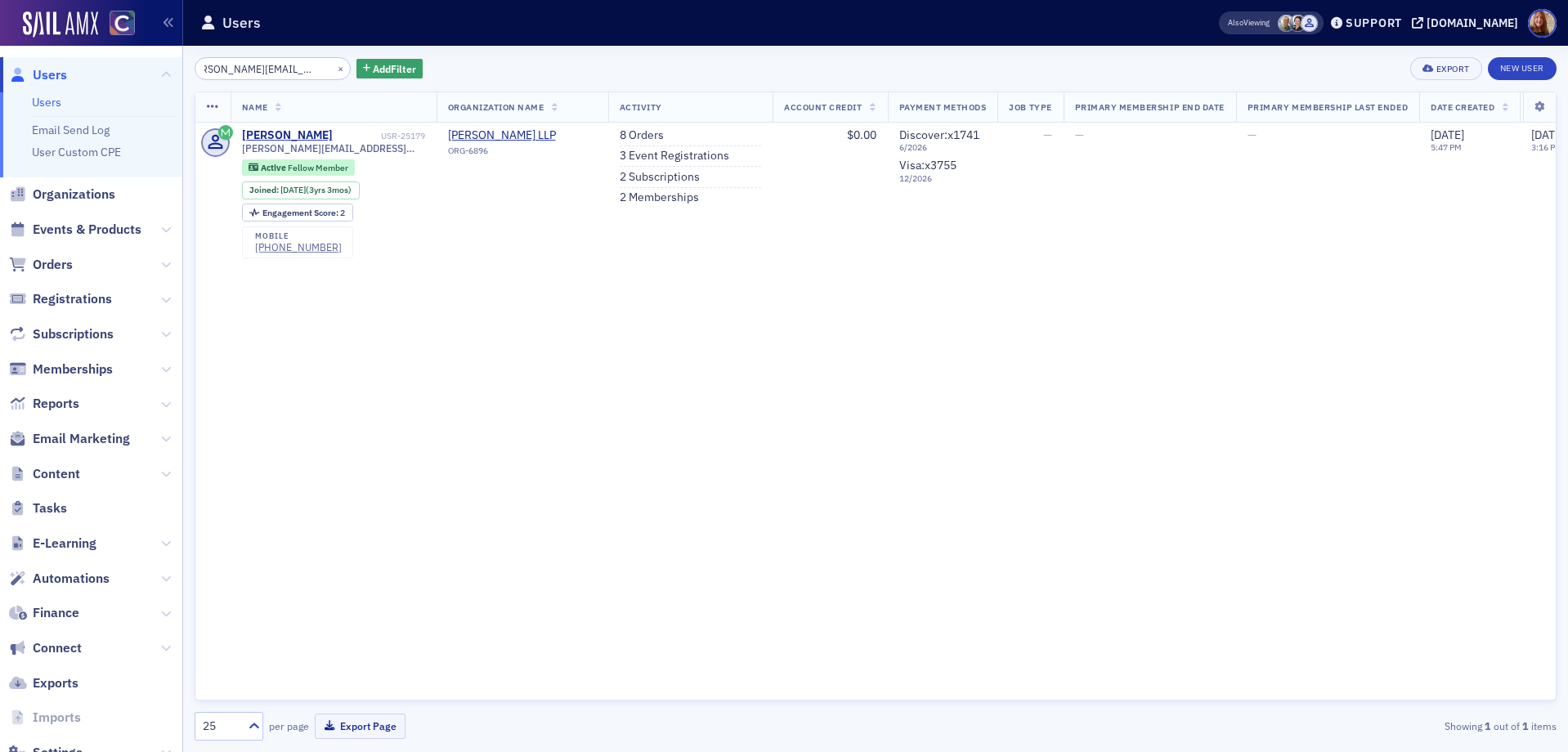
click at [222, 72] on input "mordan.victoria@gmail.com" at bounding box center [272, 69] width 156 height 23
click at [251, 69] on input "mordan.victoria@gmail.com" at bounding box center [272, 69] width 156 height 23
click at [256, 70] on input "mordan.victoria@gmail.com" at bounding box center [272, 69] width 156 height 23
click at [257, 69] on input "mordan.victoria@gmail.com" at bounding box center [272, 69] width 156 height 23
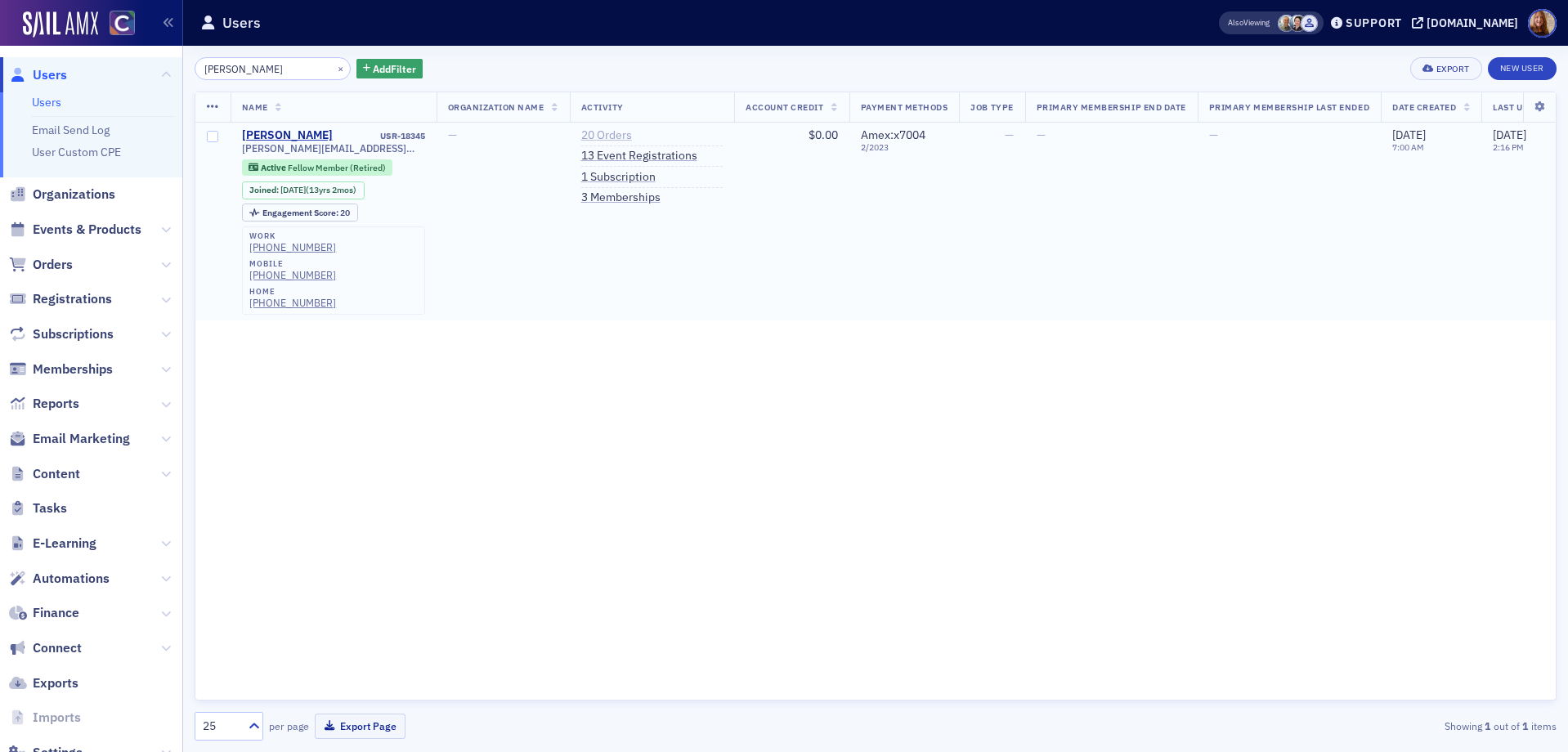
type input "eula"
click at [613, 132] on link "20 Orders" at bounding box center [606, 136] width 50 height 15
click at [334, 70] on button "×" at bounding box center [341, 68] width 15 height 15
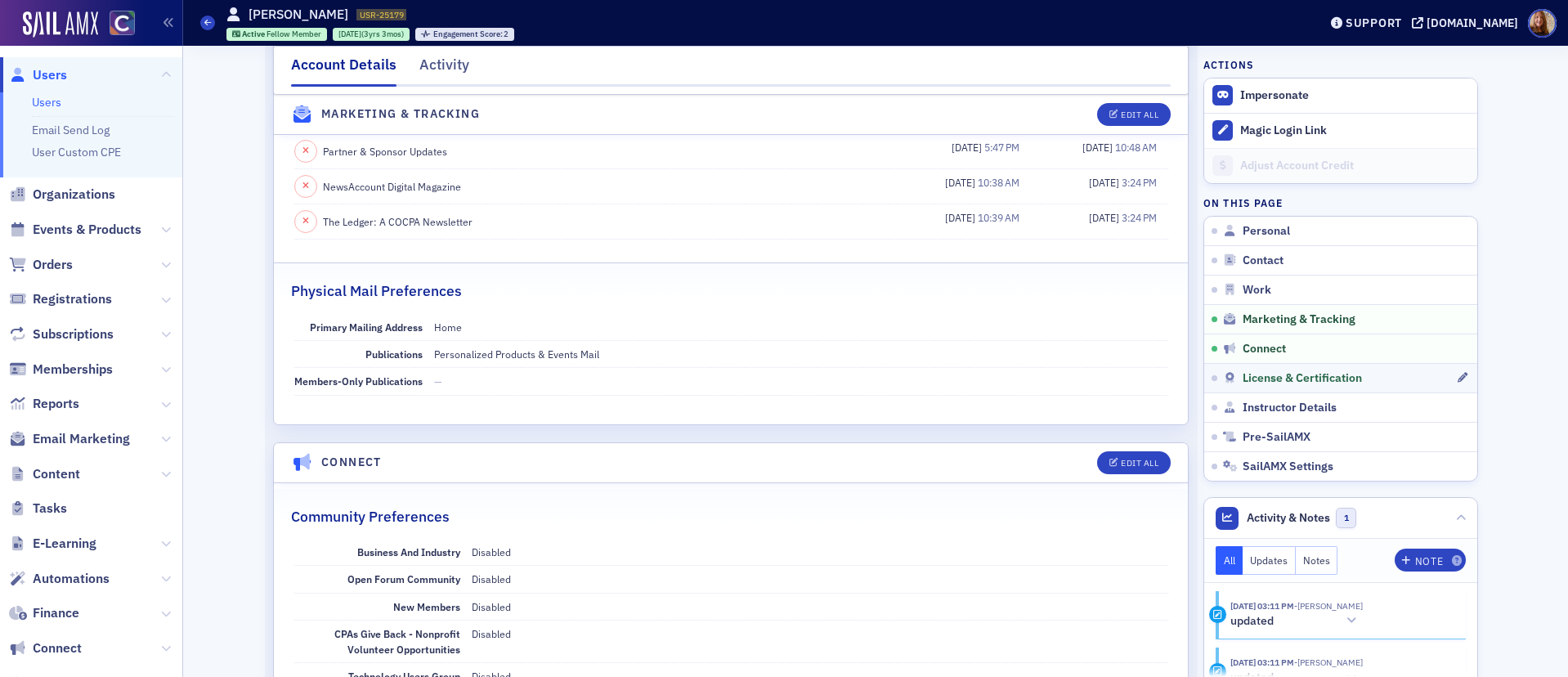
click at [1345, 385] on link "License & Certification" at bounding box center [1340, 378] width 273 height 30
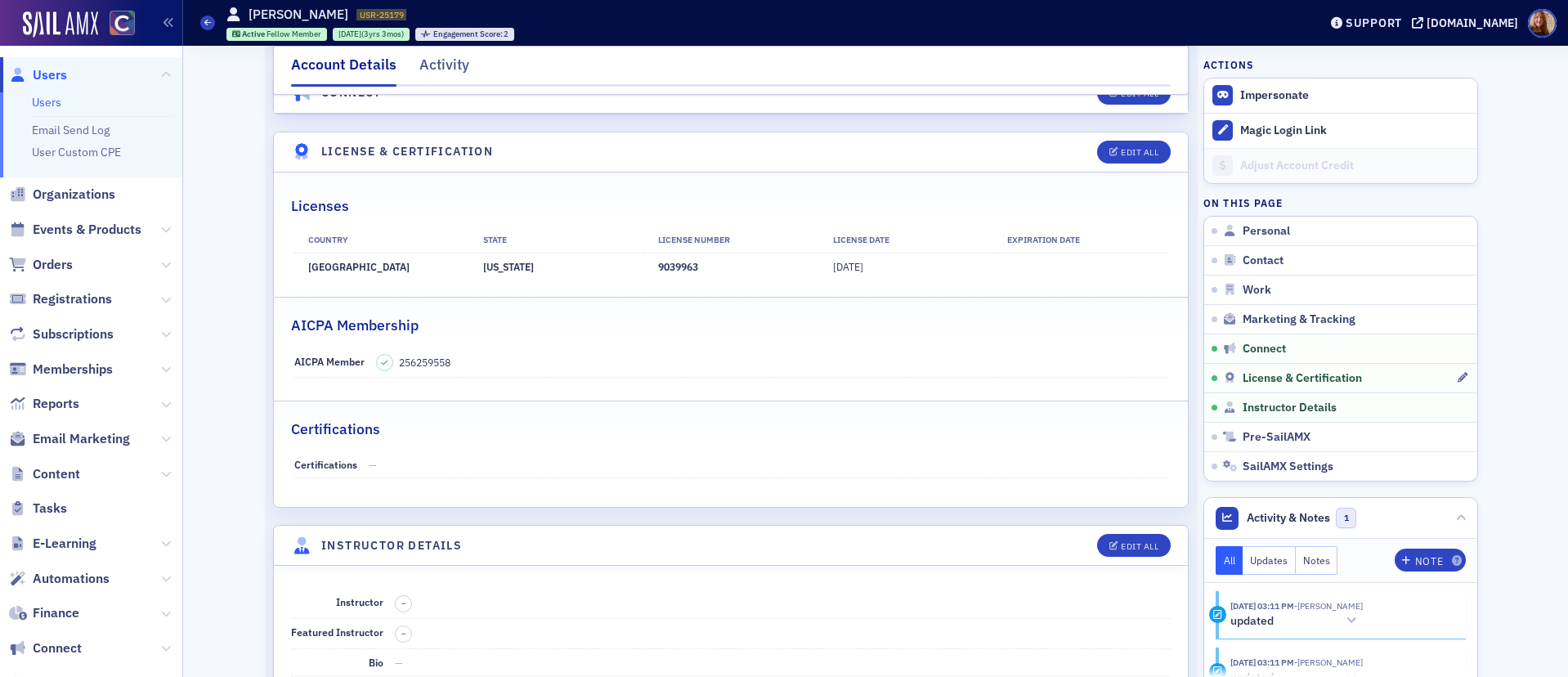
scroll to position [3007, 0]
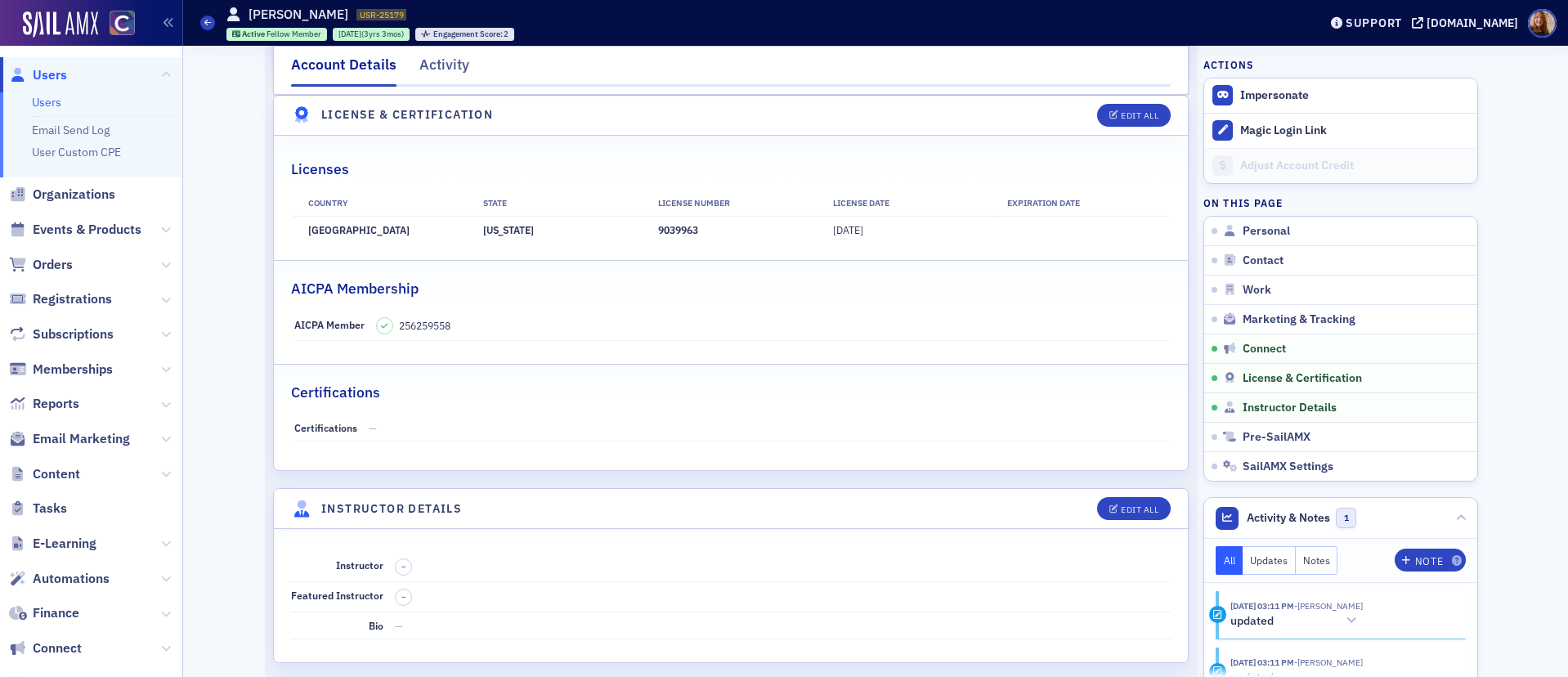
click at [47, 99] on link "Users" at bounding box center [47, 103] width 30 height 15
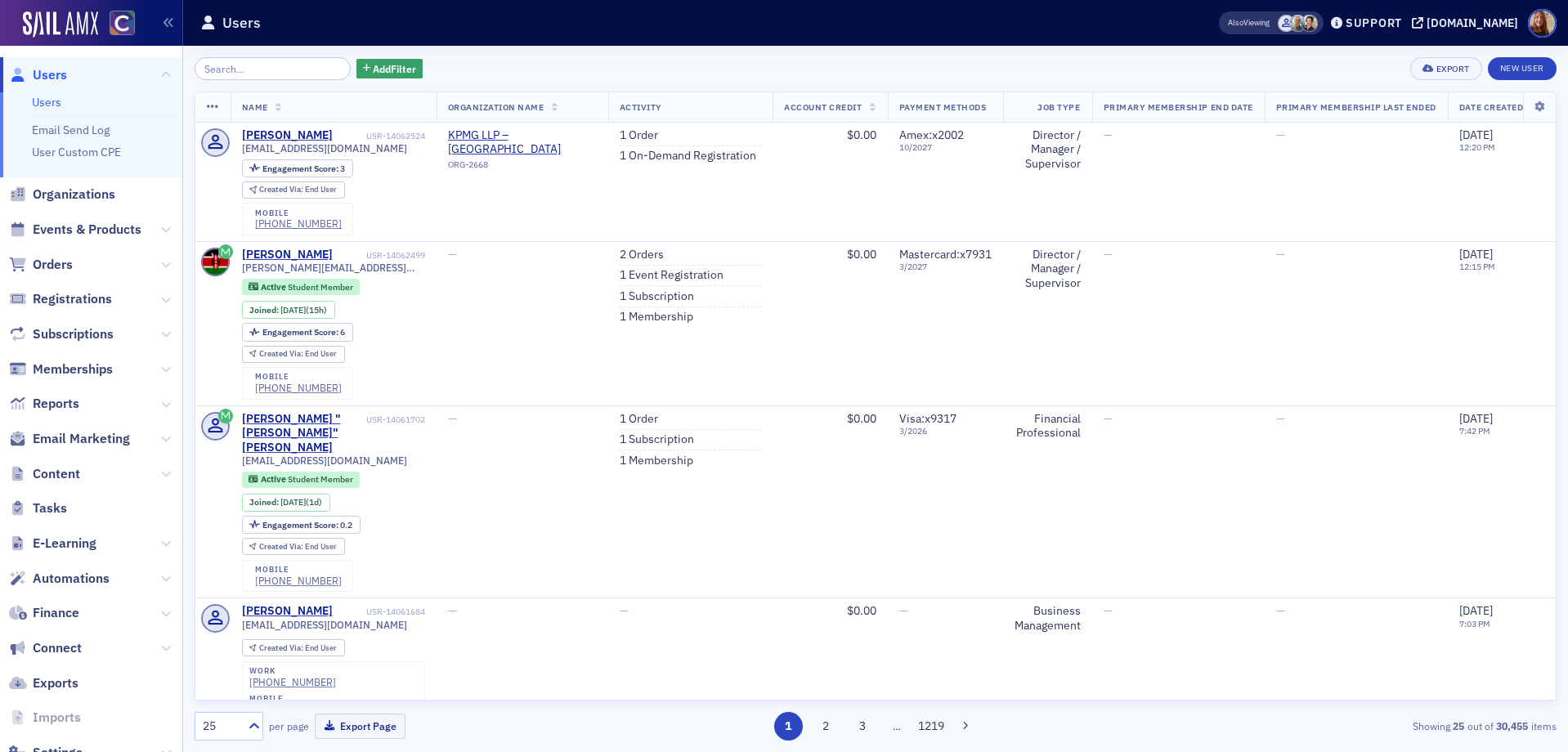
drag, startPoint x: 46, startPoint y: 102, endPoint x: 168, endPoint y: 99, distance: 122.0
click at [46, 102] on link "Users" at bounding box center [47, 102] width 30 height 15
click at [373, 65] on span "Add Filter" at bounding box center [394, 69] width 43 height 15
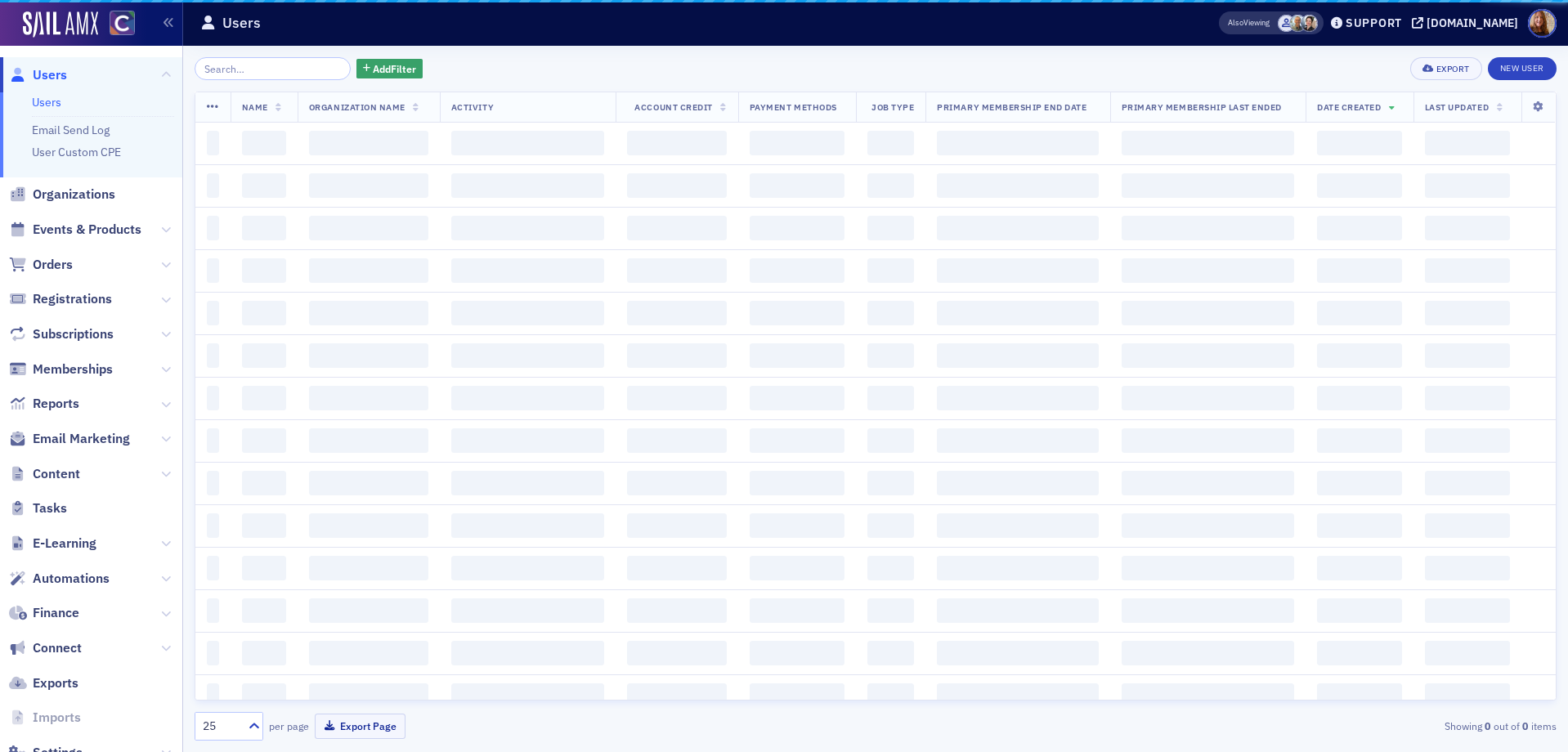
click at [274, 70] on input "search" at bounding box center [272, 69] width 156 height 23
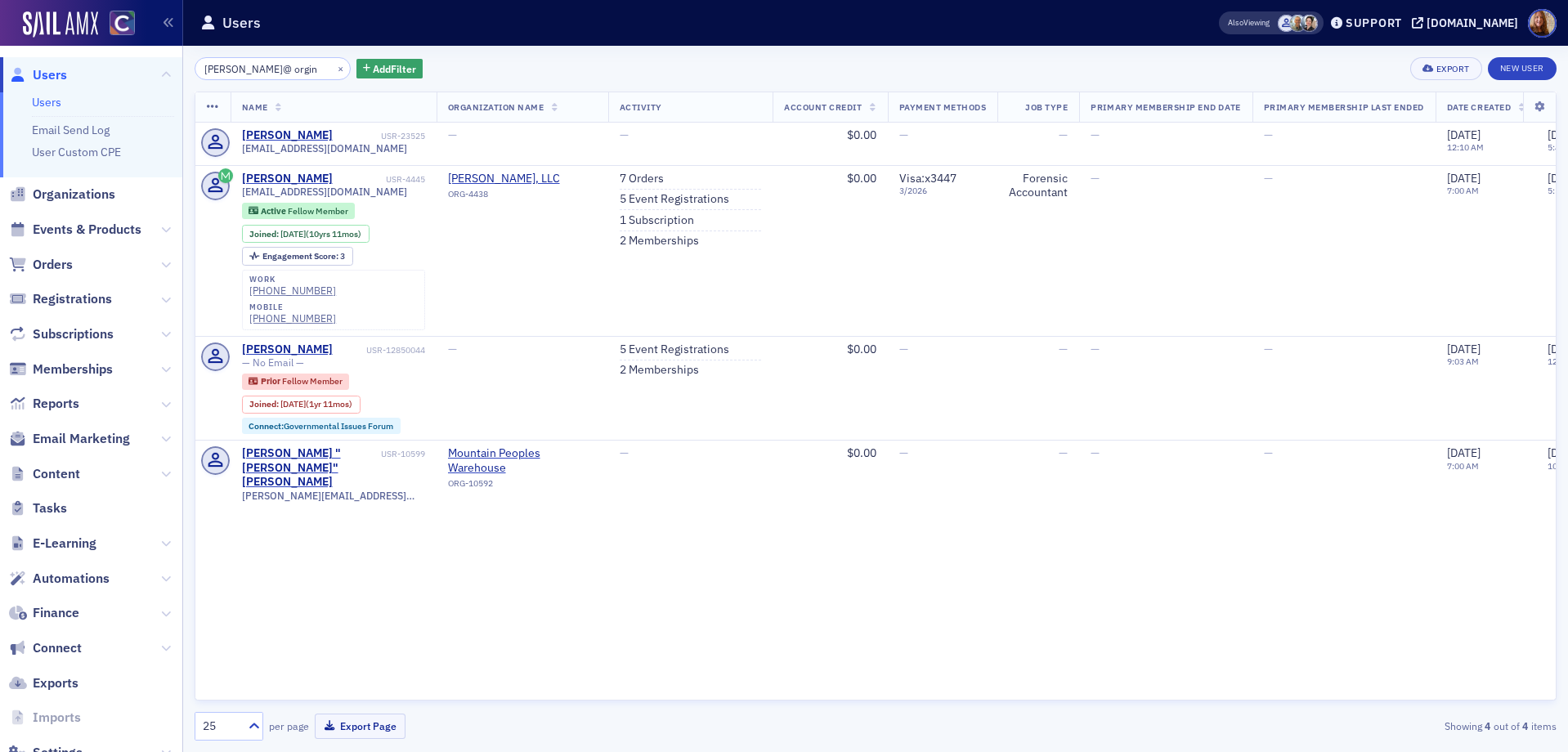
click at [215, 68] on input "stwart@ orgin" at bounding box center [272, 69] width 156 height 23
click at [245, 71] on input "stewart@ orgin" at bounding box center [272, 69] width 156 height 23
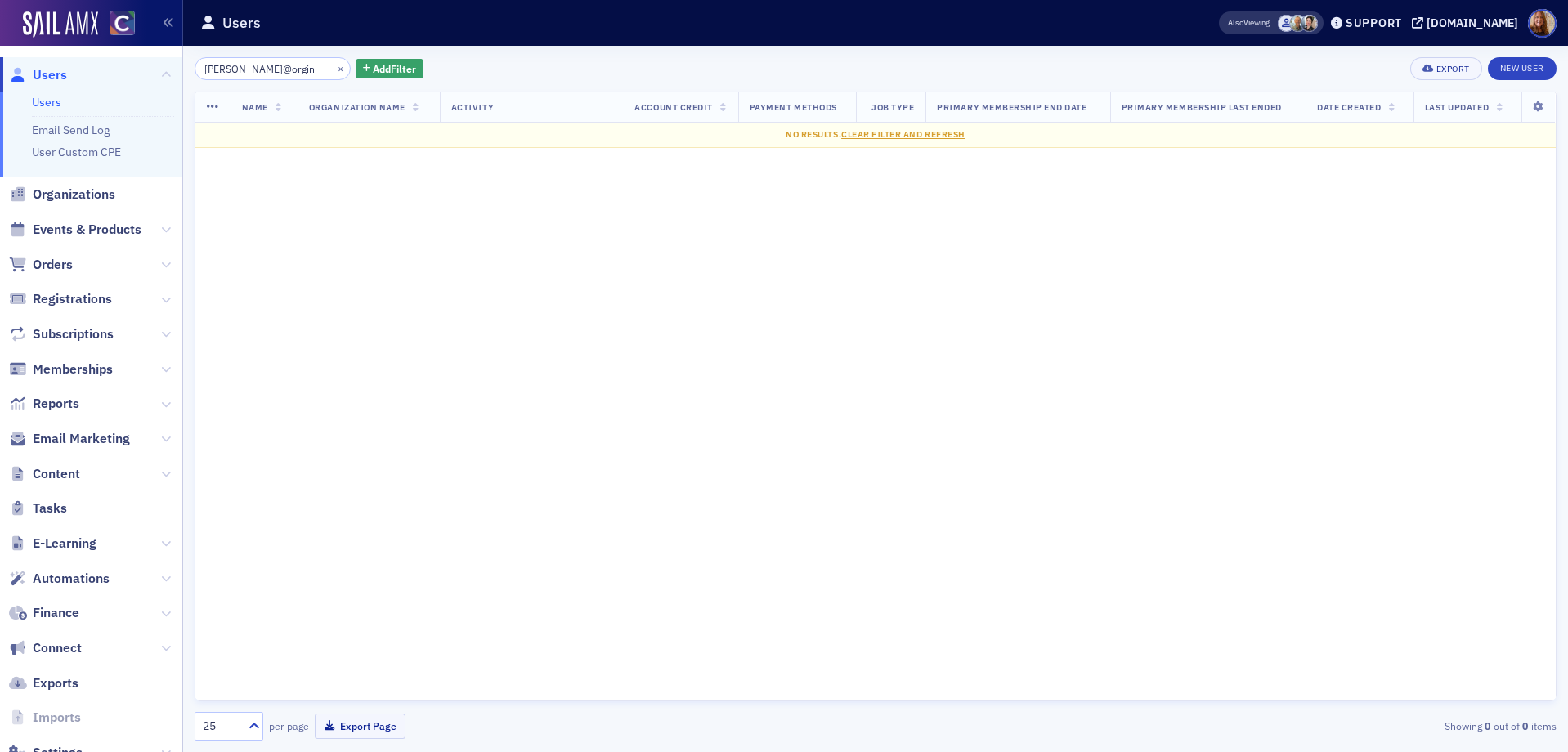
click at [285, 74] on input "stewart@orgin" at bounding box center [272, 69] width 156 height 23
click at [254, 69] on input "stewart@orgin" at bounding box center [272, 69] width 156 height 23
click at [223, 73] on input "stewart@origin" at bounding box center [272, 69] width 156 height 23
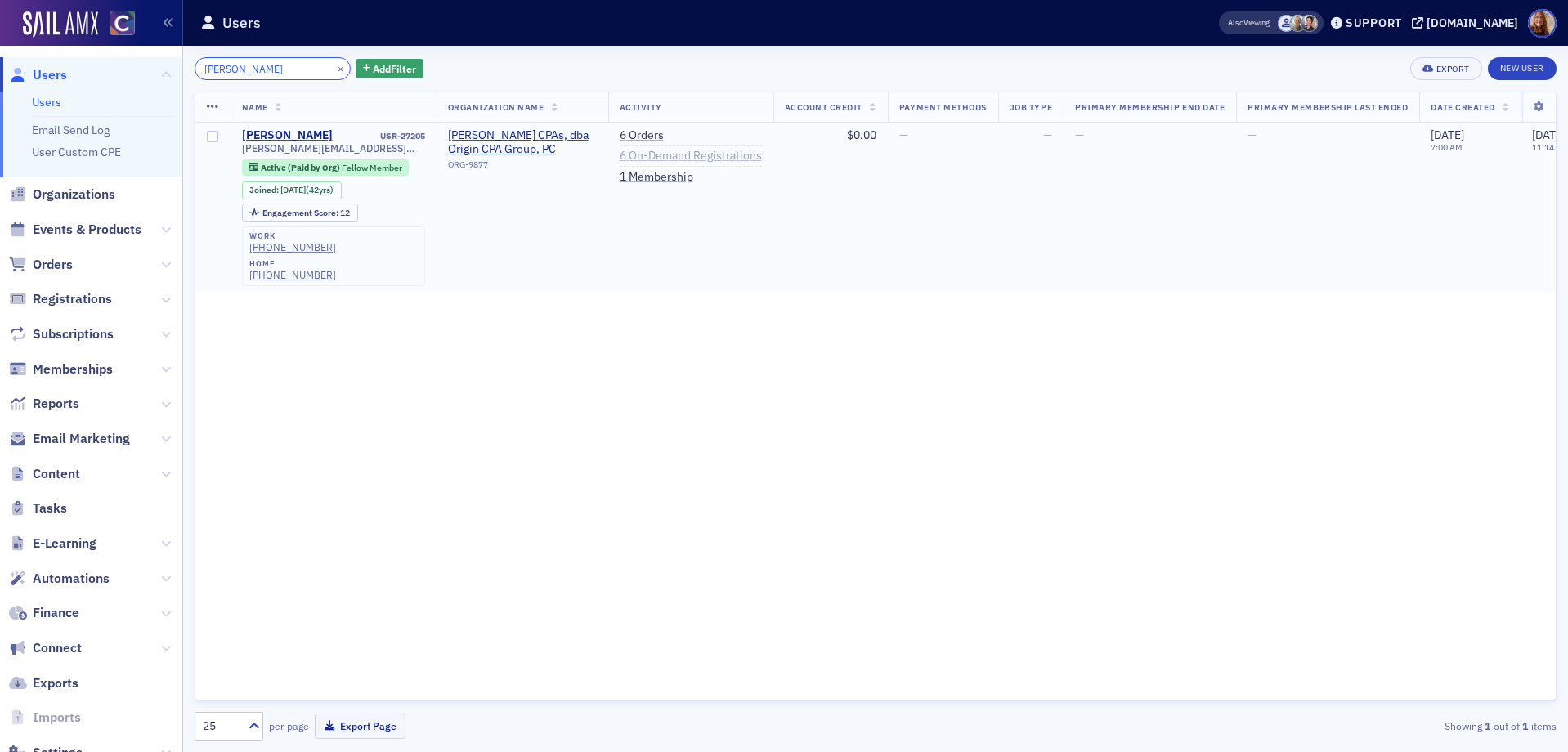
type input "stuart@origin"
click at [701, 151] on link "6 On-Demand Registrations" at bounding box center [691, 156] width 142 height 15
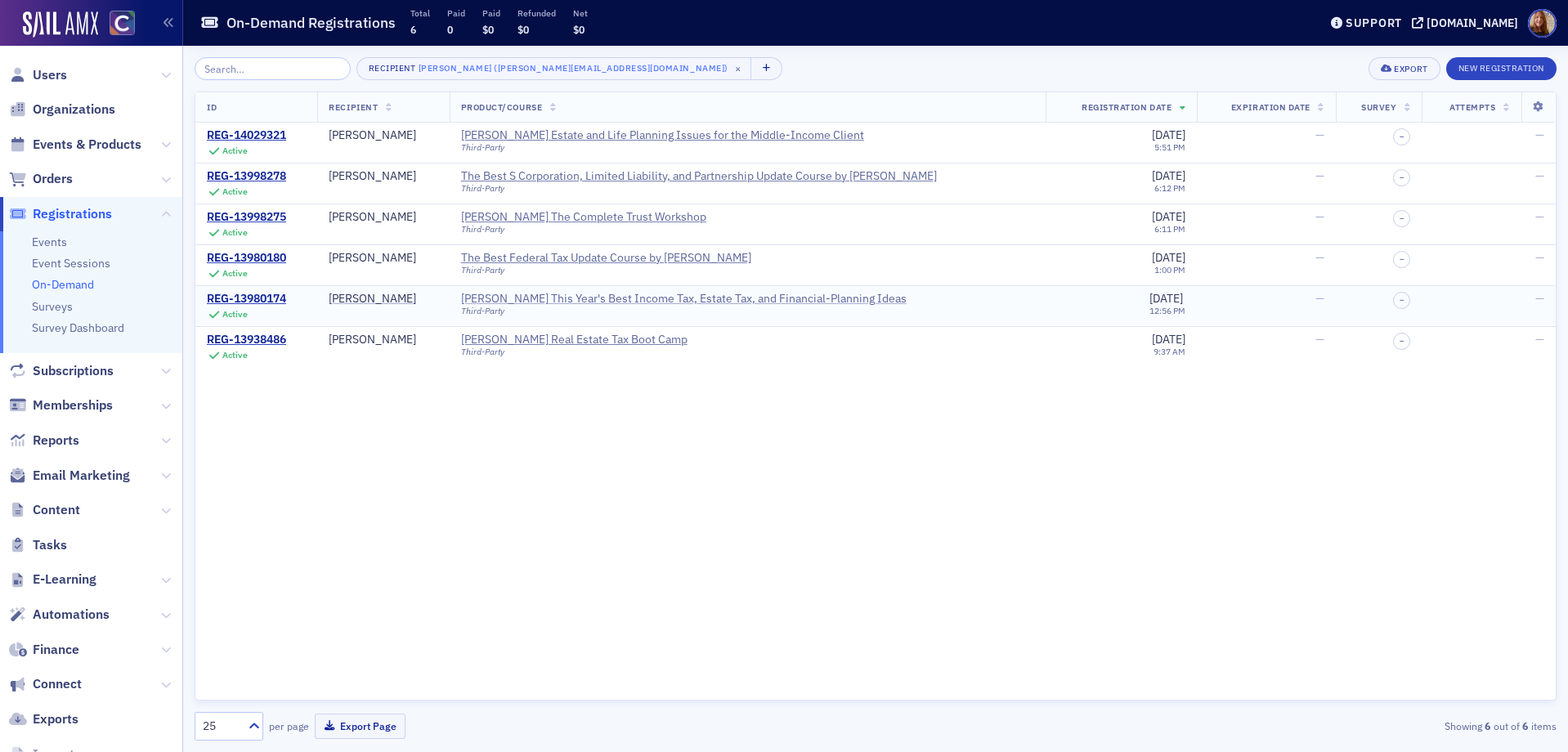
click at [730, 300] on div "Surgent's This Year's Best Income Tax, Estate Tax, and Financial-Planning Ideas" at bounding box center [683, 299] width 445 height 15
click at [666, 299] on div "Surgent's This Year's Best Income Tax, Estate Tax, and Financial-Planning Ideas" at bounding box center [683, 299] width 445 height 15
click at [697, 299] on div "Surgent's This Year's Best Income Tax, Estate Tax, and Financial-Planning Ideas" at bounding box center [683, 299] width 445 height 15
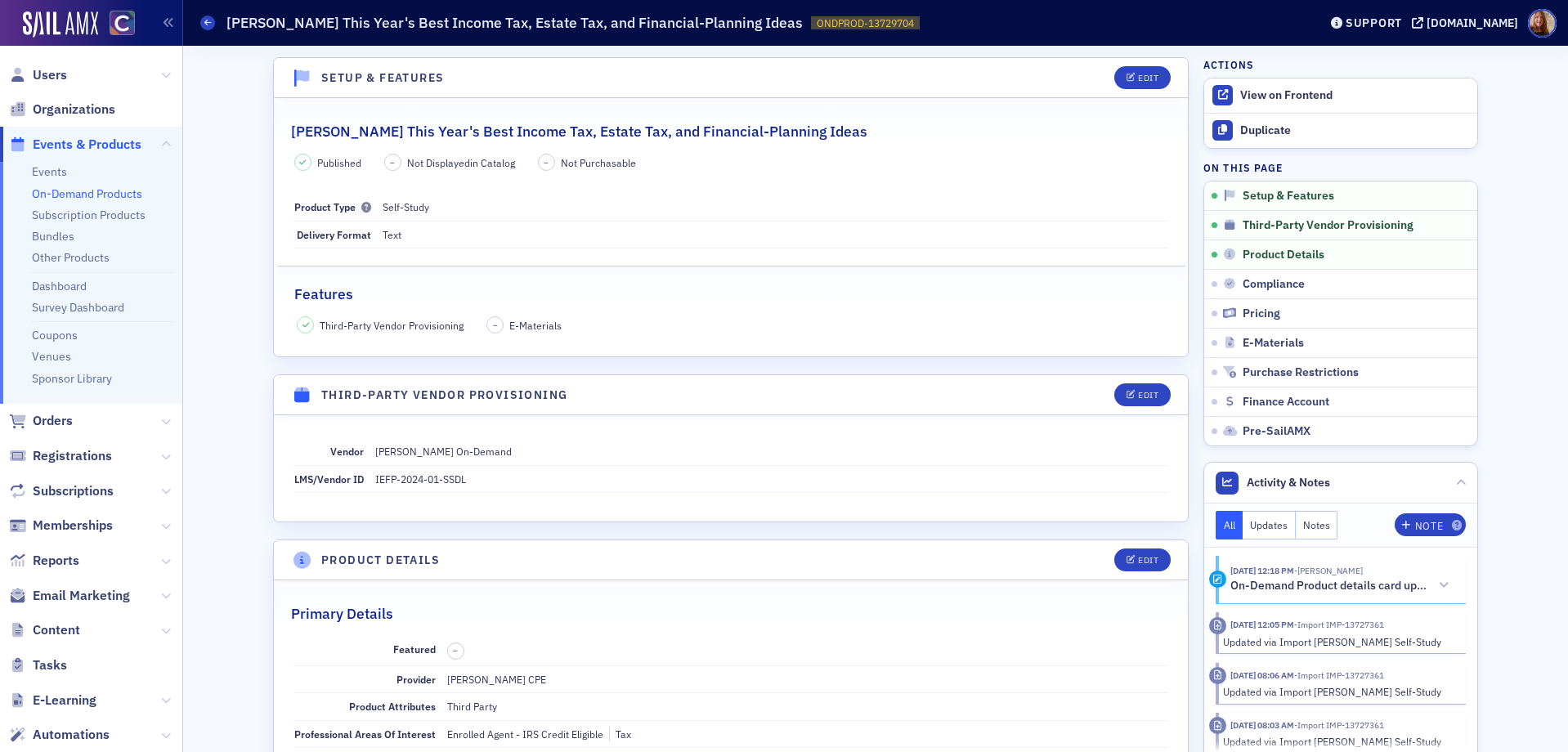
click at [626, 310] on fieldset "Features Third-Party Vendor Provisioning – E-Materials" at bounding box center [730, 302] width 908 height 74
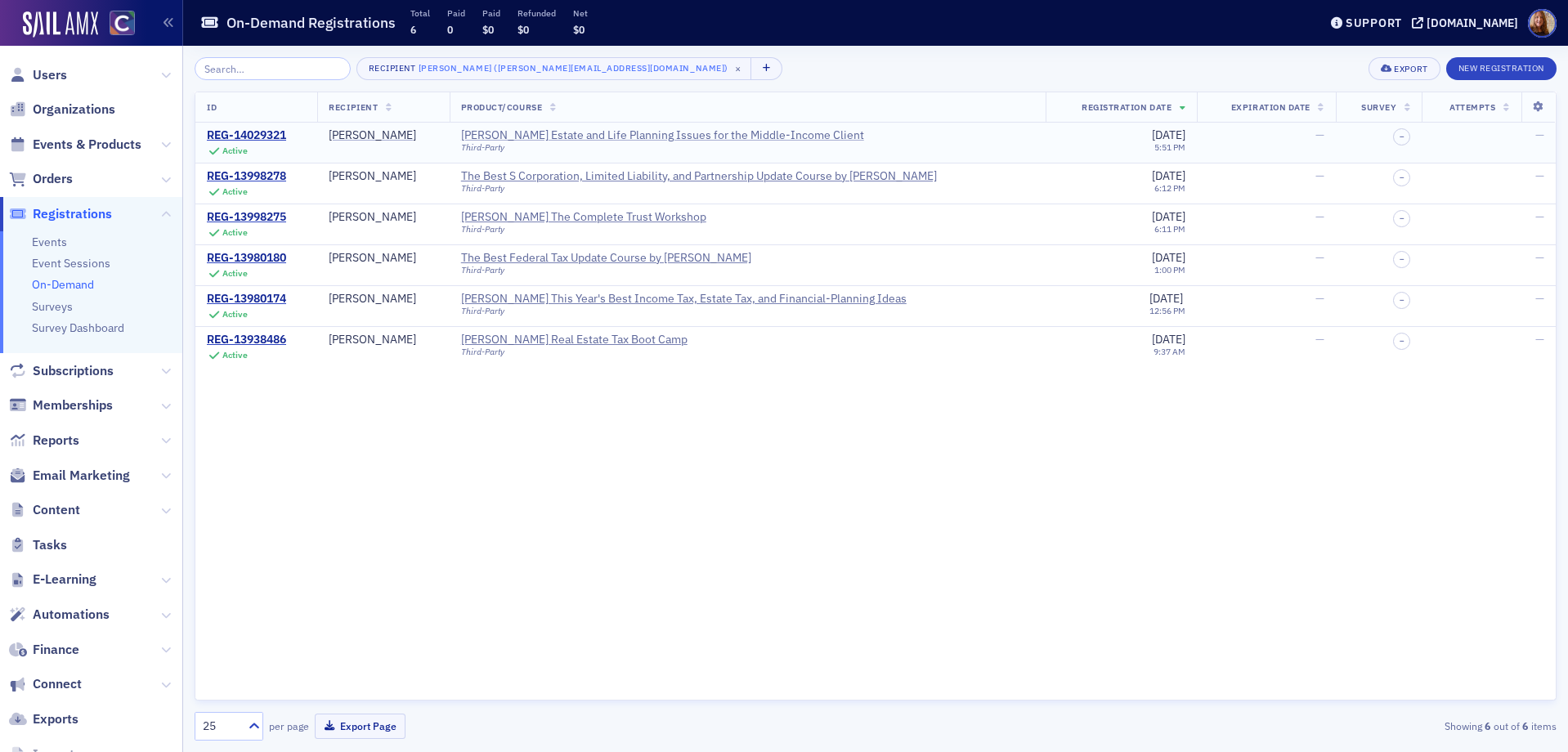
click at [563, 133] on div "Surgent's Estate and Life Planning Issues for the Middle-Income Client" at bounding box center [663, 136] width 403 height 15
click at [593, 174] on div "The Best S Corporation, Limited Liability, and Partnership Update Course by Sur…" at bounding box center [699, 177] width 476 height 15
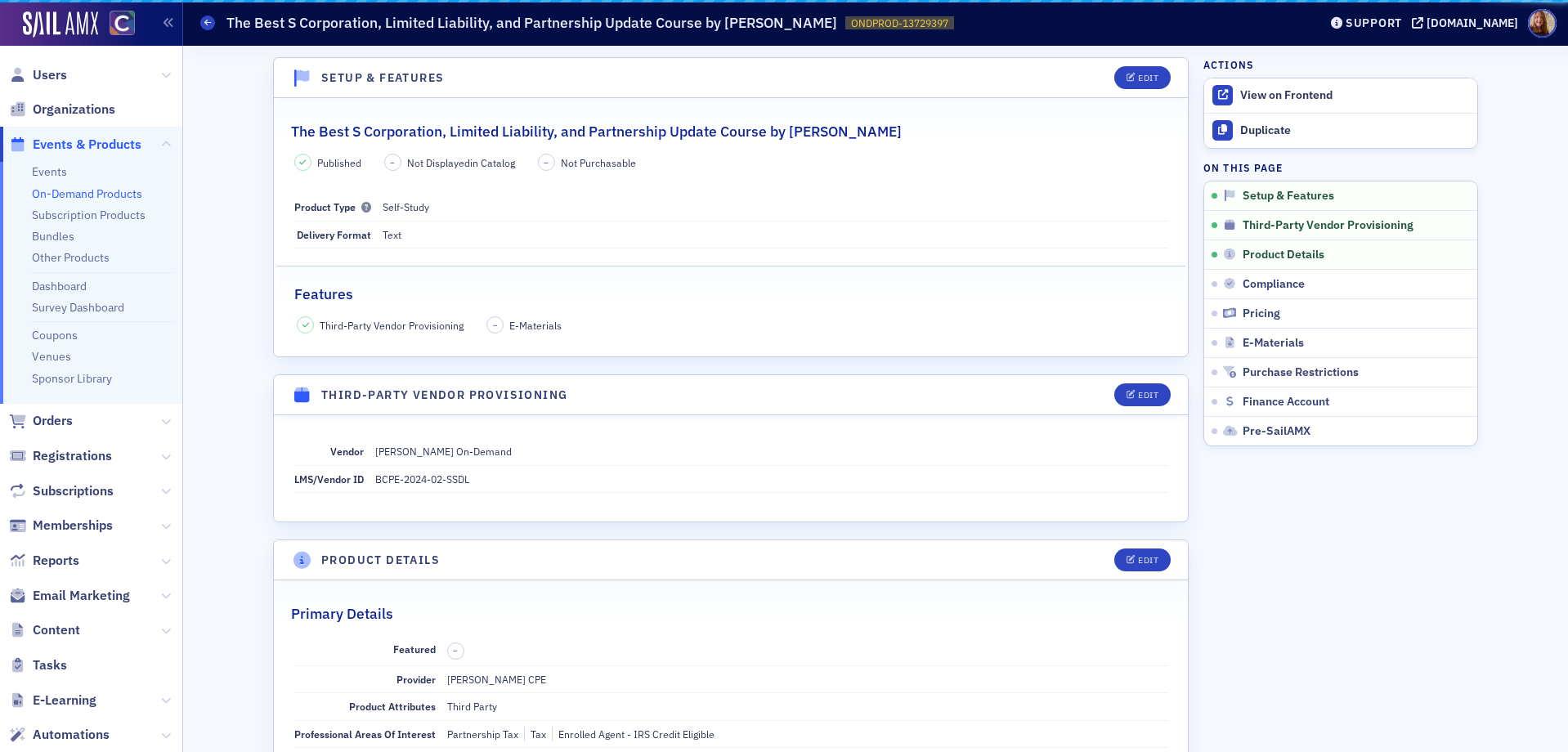
click at [638, 178] on div "Published – Not Displayed in Catalog – Not Purchasable Product Type Self-Study …" at bounding box center [730, 244] width 914 height 180
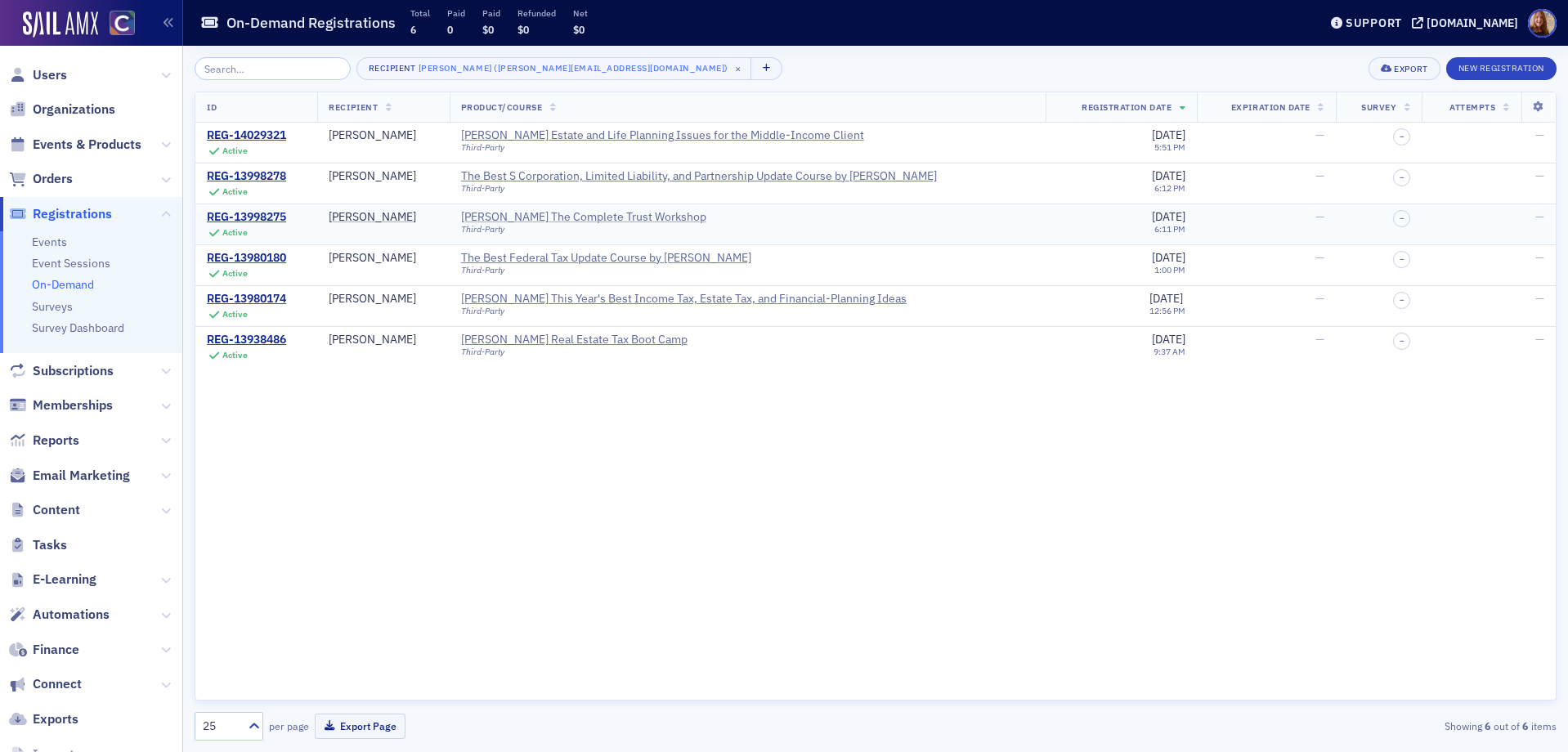
click at [614, 221] on div "Surgent's The Complete Trust Workshop" at bounding box center [583, 217] width 245 height 15
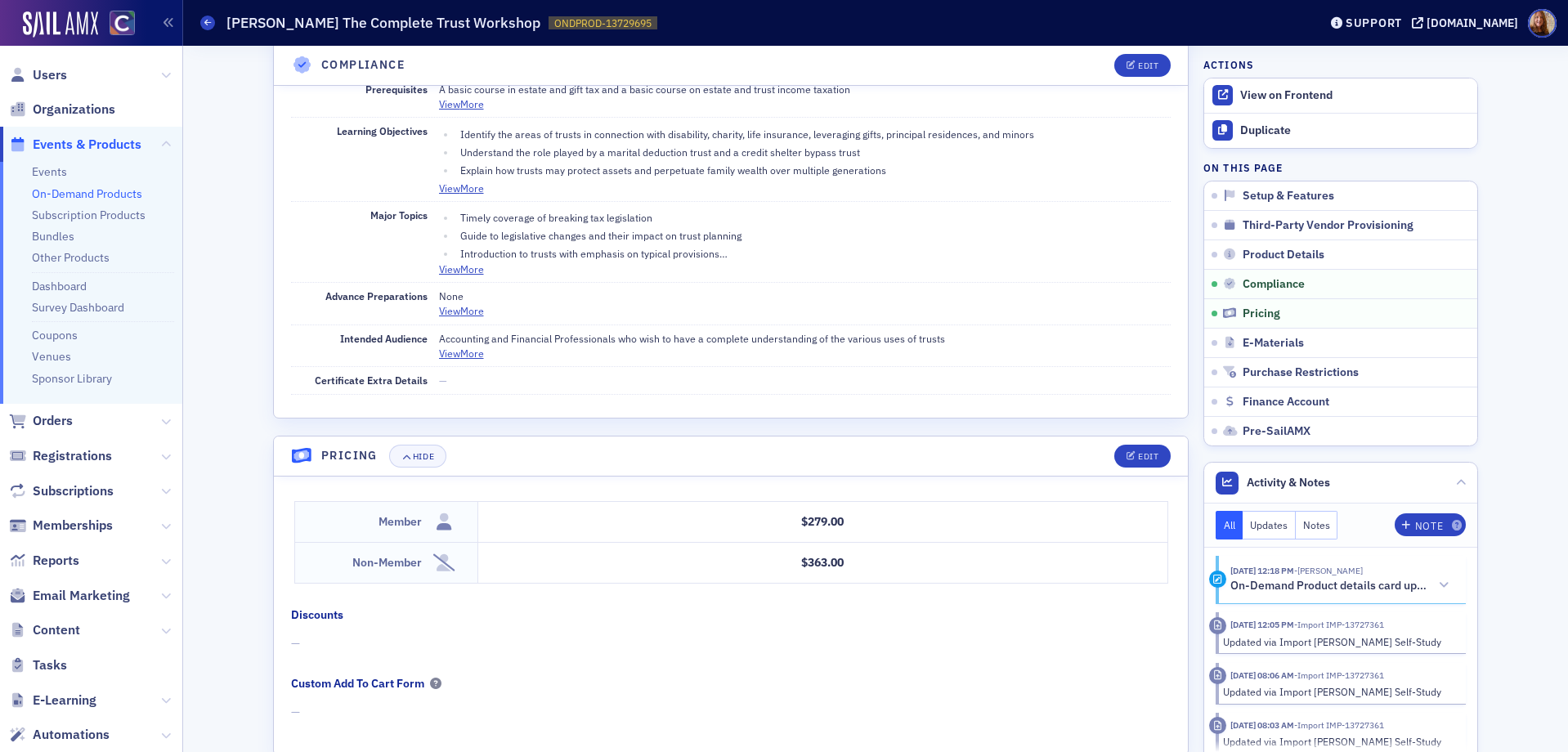
scroll to position [1549, 0]
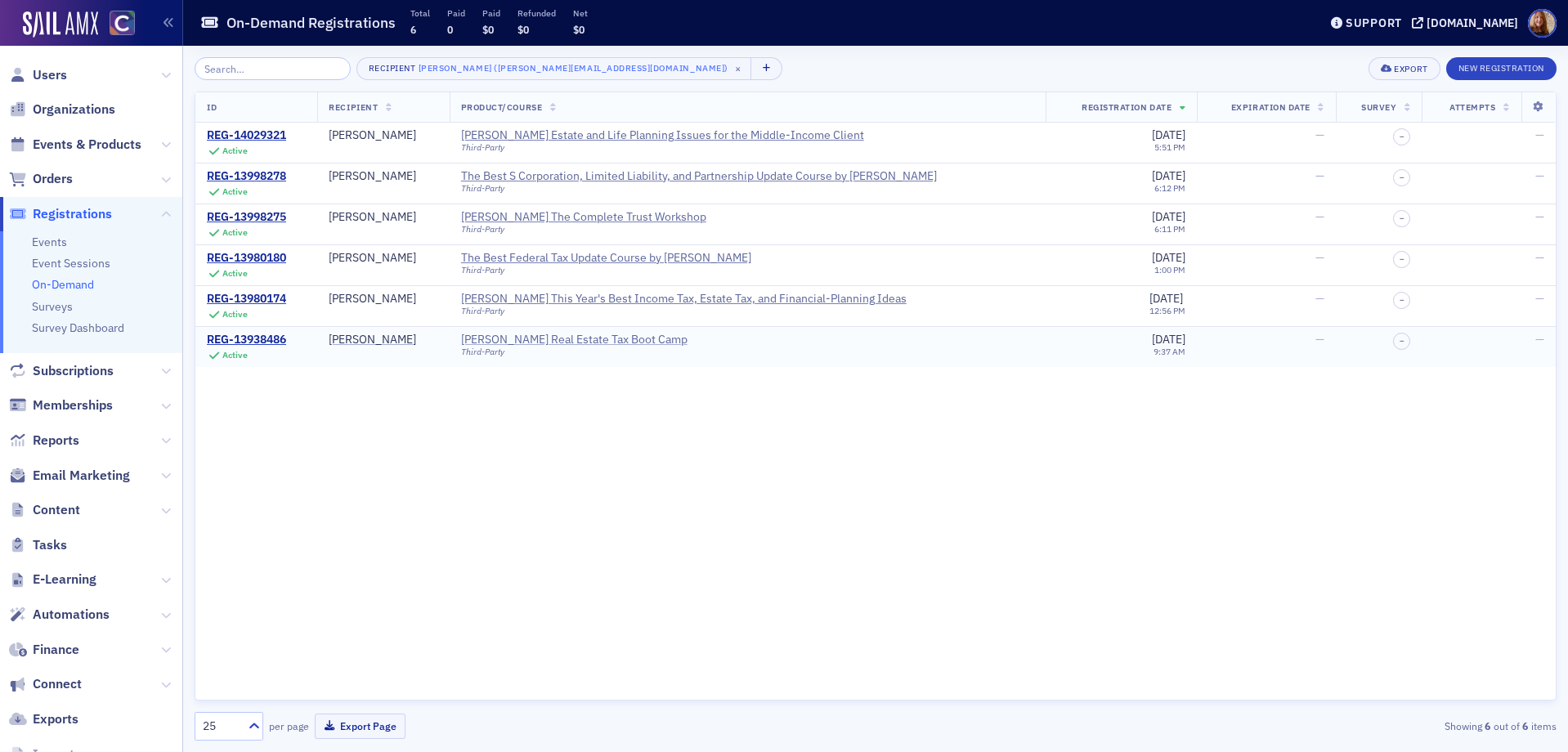
click at [599, 342] on div "Surgent's Real Estate Tax Boot Camp" at bounding box center [574, 340] width 226 height 15
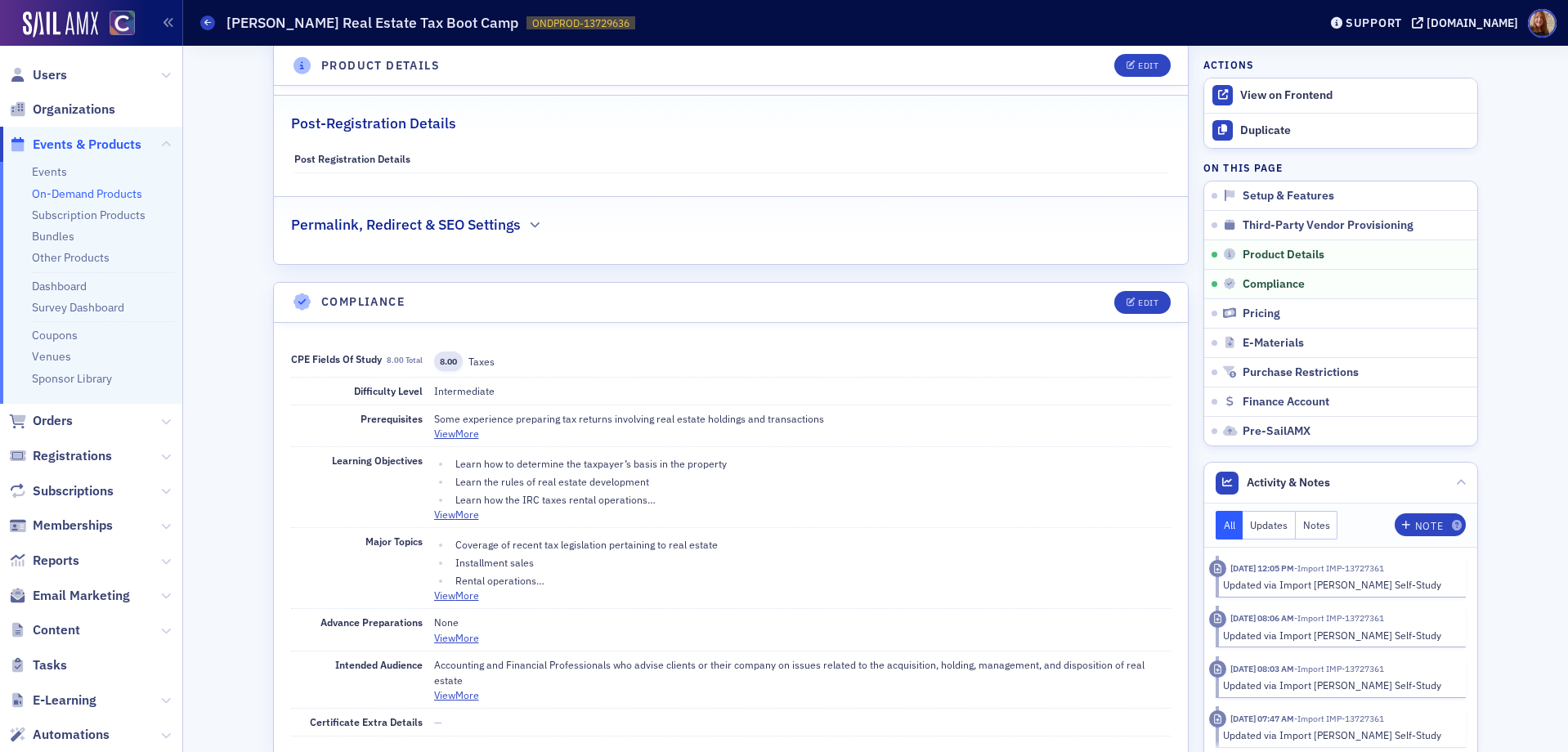
scroll to position [1558, 0]
